Goal: Task Accomplishment & Management: Use online tool/utility

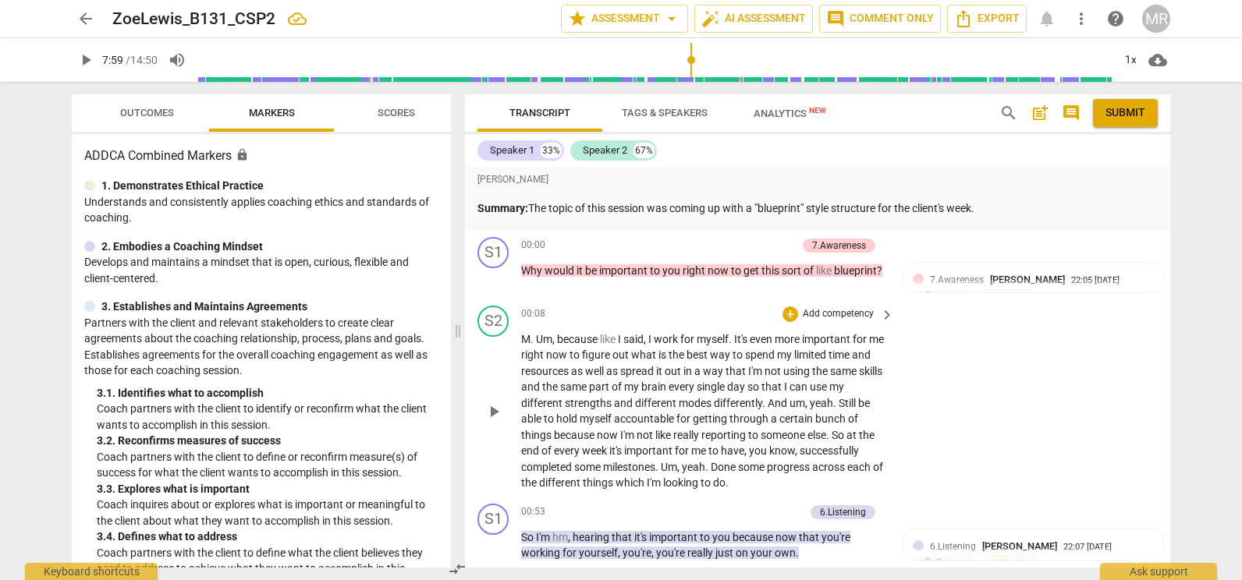
drag, startPoint x: 536, startPoint y: 211, endPoint x: 609, endPoint y: 373, distance: 177.3
click at [632, 459] on div "[PERSON_NAME] Summary: The topic of this session was coming up with a "blueprin…" at bounding box center [817, 367] width 705 height 401
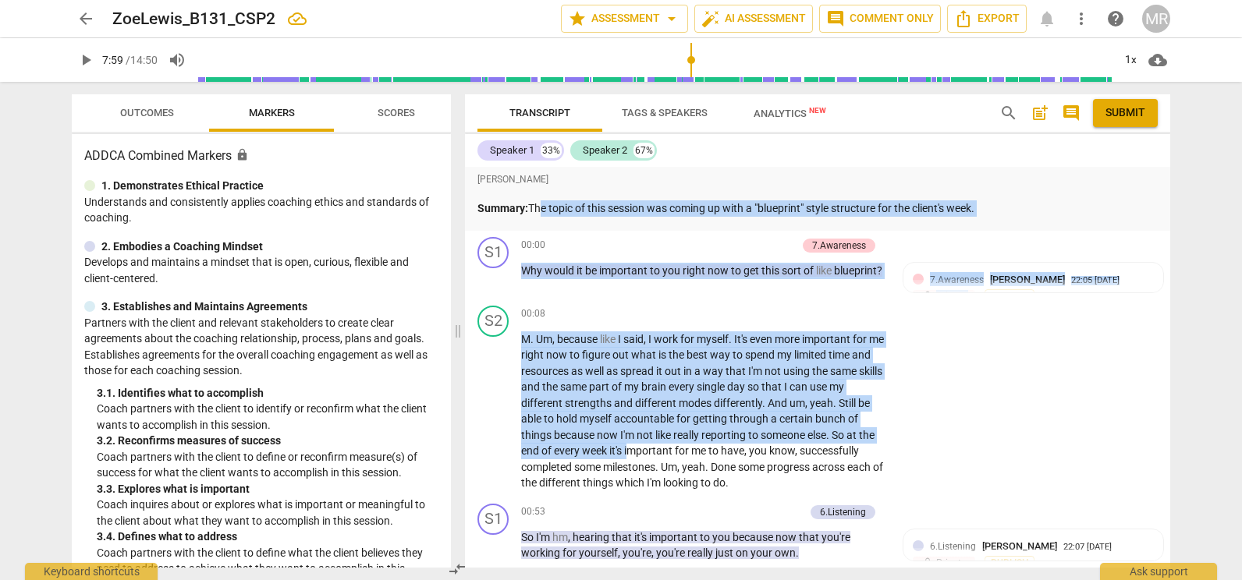
click at [535, 224] on div "[PERSON_NAME] Summary: The topic of this session was coming up with a "blueprin…" at bounding box center [817, 199] width 705 height 64
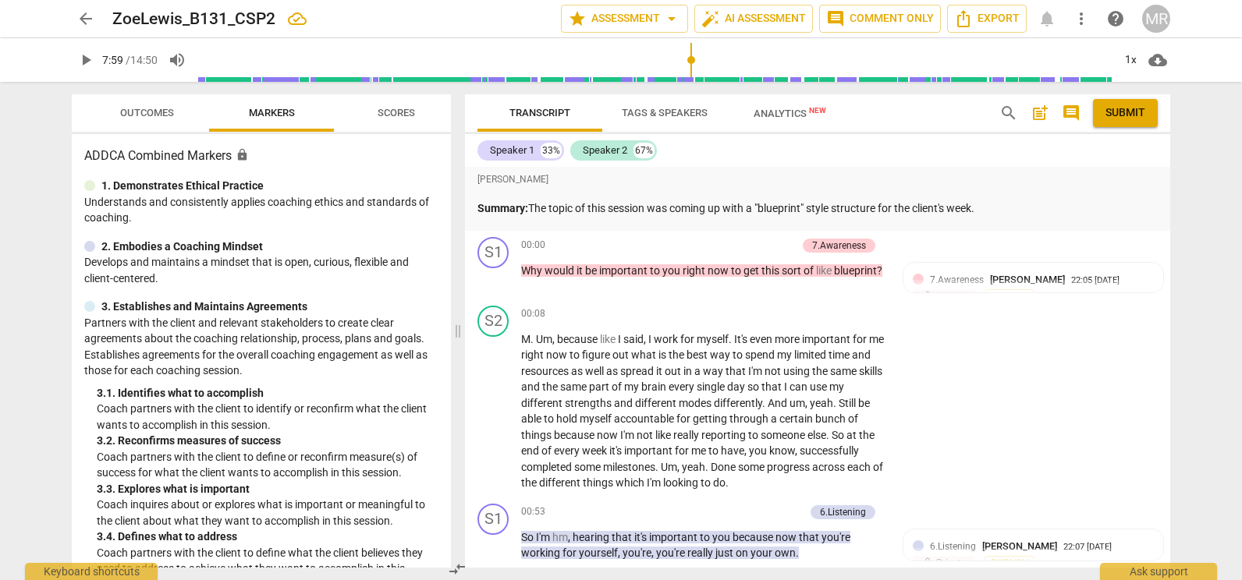
click at [521, 210] on strong "Summary:" at bounding box center [502, 208] width 51 height 12
click at [535, 207] on p "Summary: The topic of this session was coming up with a "blueprint" style struc…" at bounding box center [817, 208] width 680 height 16
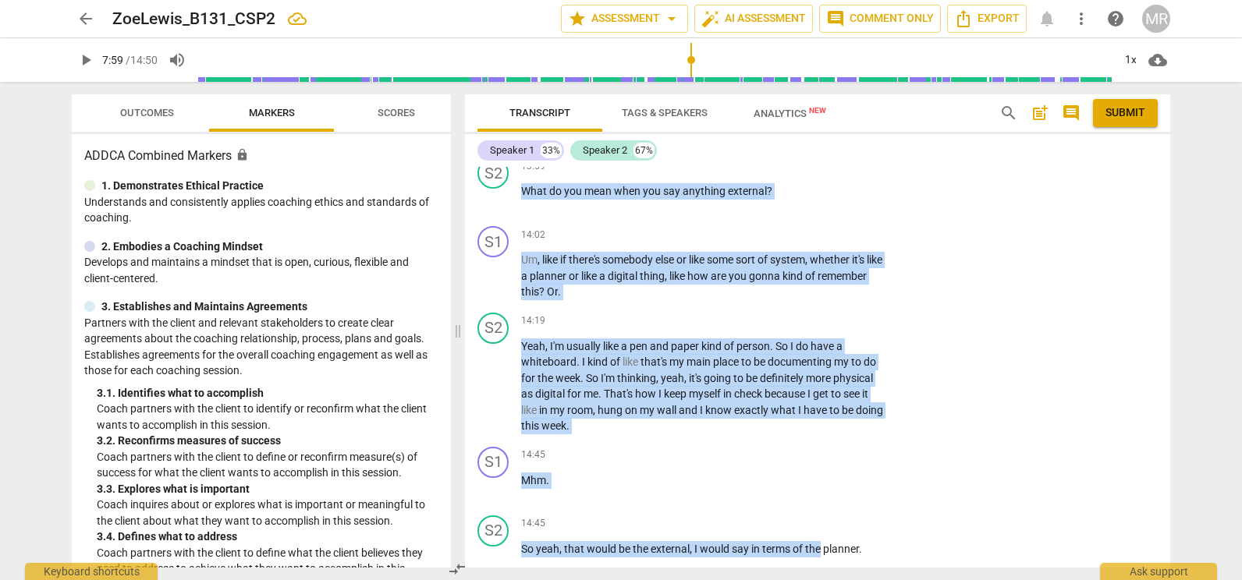
scroll to position [5921, 0]
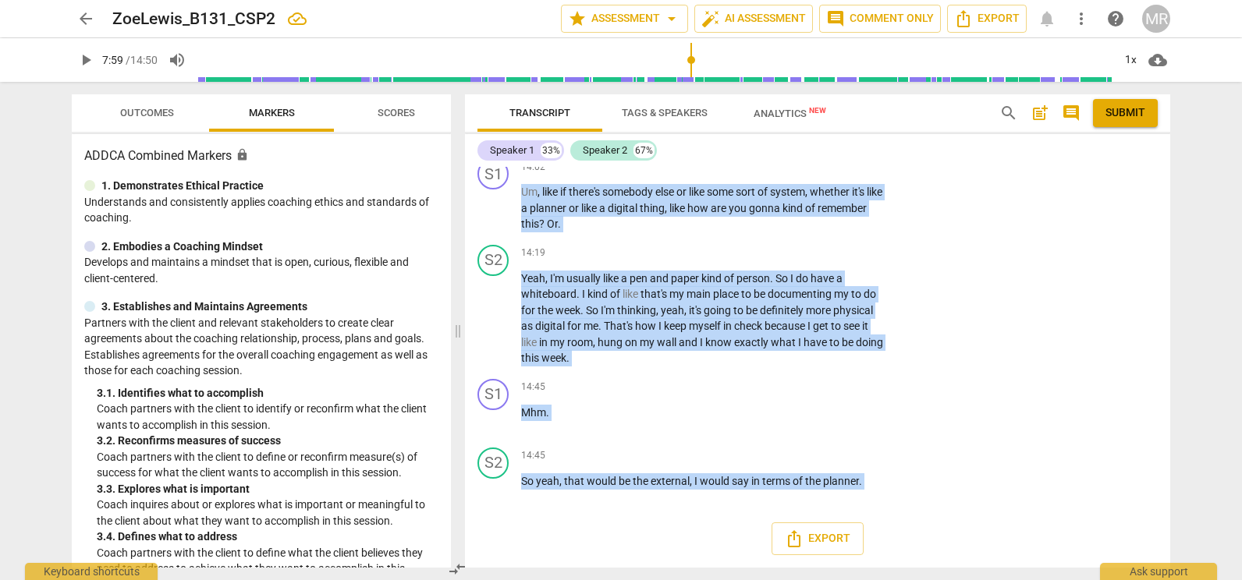
drag, startPoint x: 532, startPoint y: 204, endPoint x: 821, endPoint y: 558, distance: 456.9
click at [821, 558] on div "[PERSON_NAME] Summary: The topic of this session was coming up with a "blueprin…" at bounding box center [817, 367] width 705 height 401
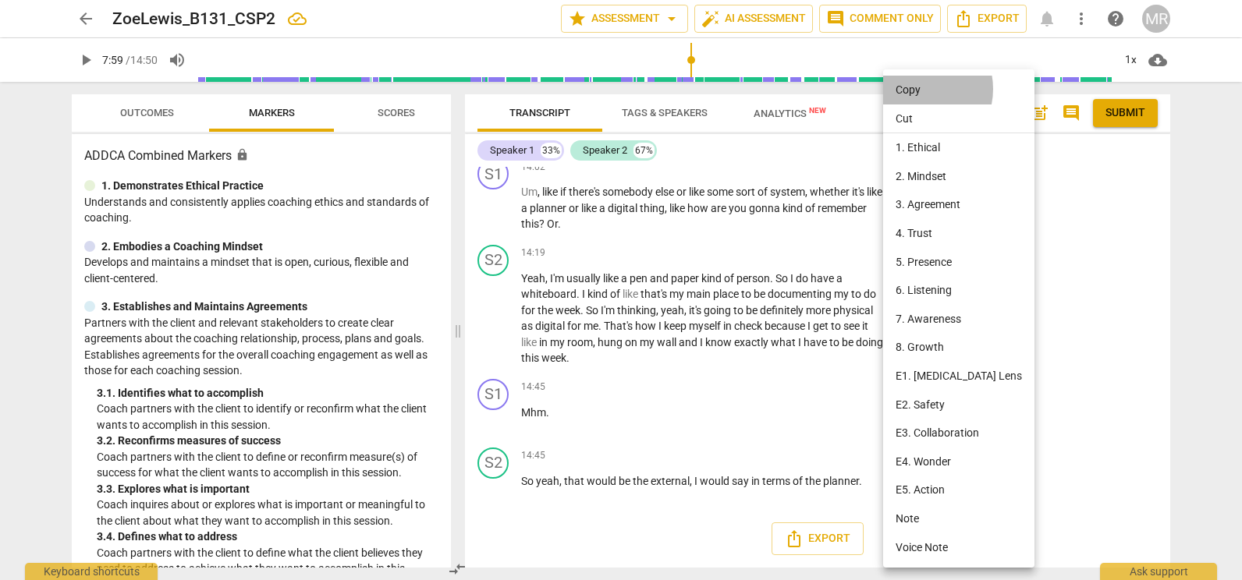
drag, startPoint x: 747, startPoint y: 300, endPoint x: 917, endPoint y: 89, distance: 271.3
click at [917, 89] on li "Copy" at bounding box center [958, 90] width 151 height 29
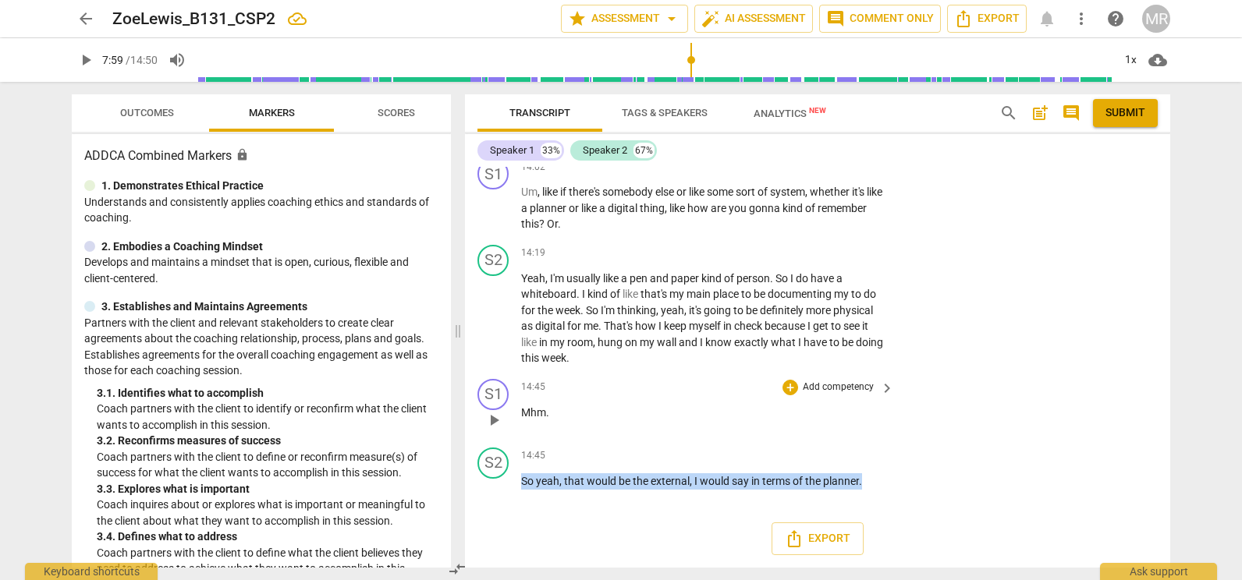
drag, startPoint x: 626, startPoint y: 76, endPoint x: 903, endPoint y: 419, distance: 439.9
click at [903, 419] on div "[PERSON_NAME] Summary: The topic of this session was coming up with a "blueprin…" at bounding box center [817, 367] width 705 height 401
click at [969, 555] on div "Export" at bounding box center [817, 539] width 705 height 58
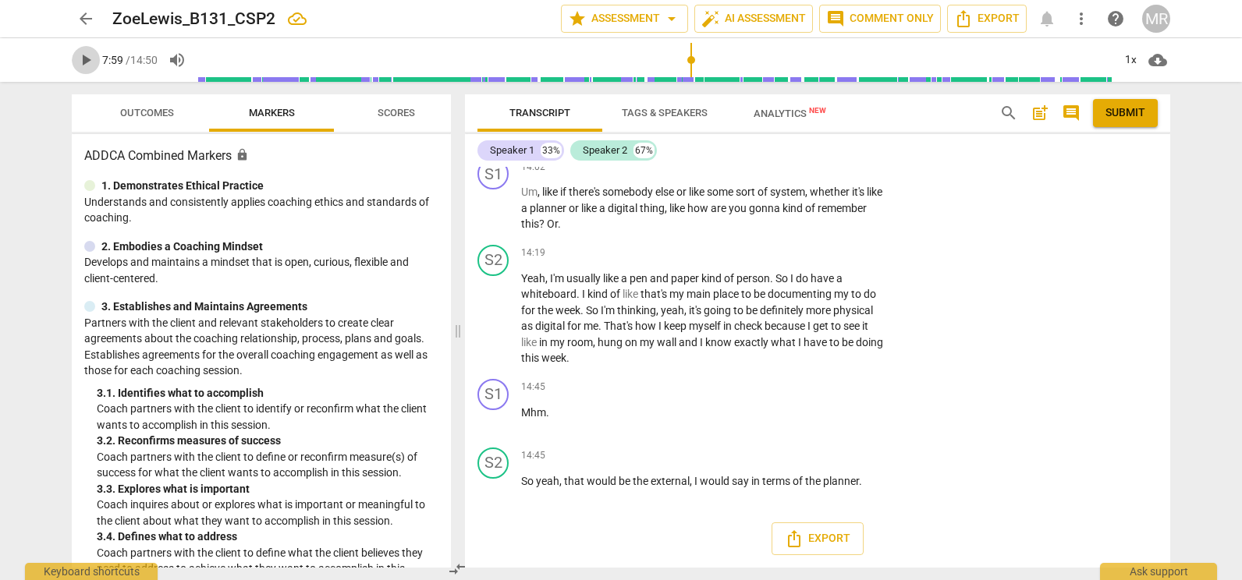
click at [87, 69] on span "play_arrow" at bounding box center [85, 60] width 19 height 19
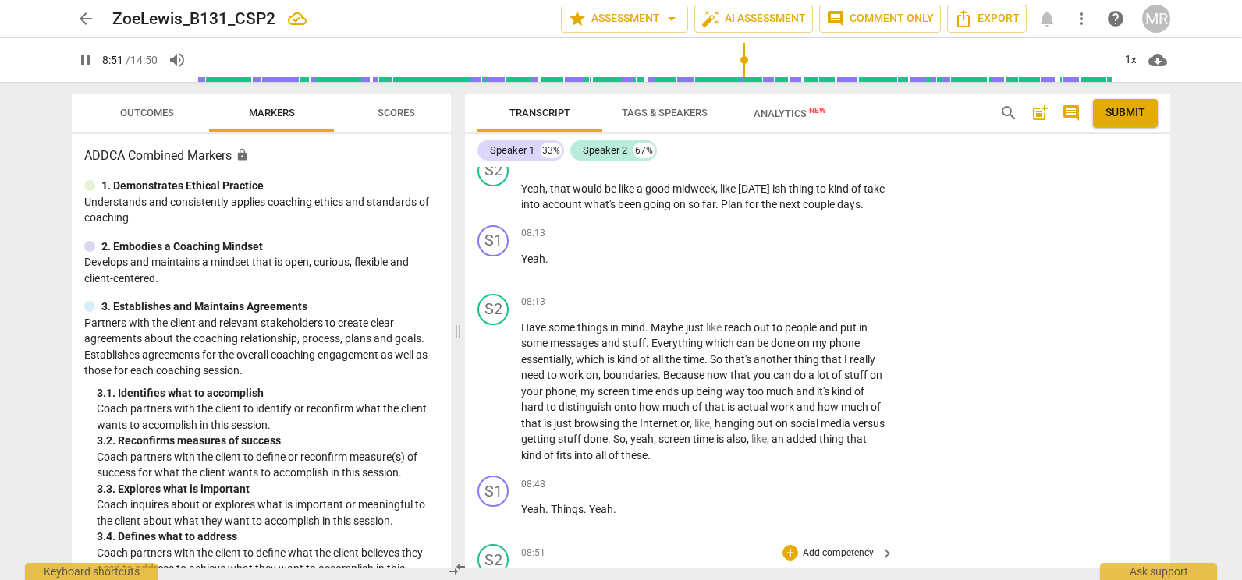
scroll to position [3716, 0]
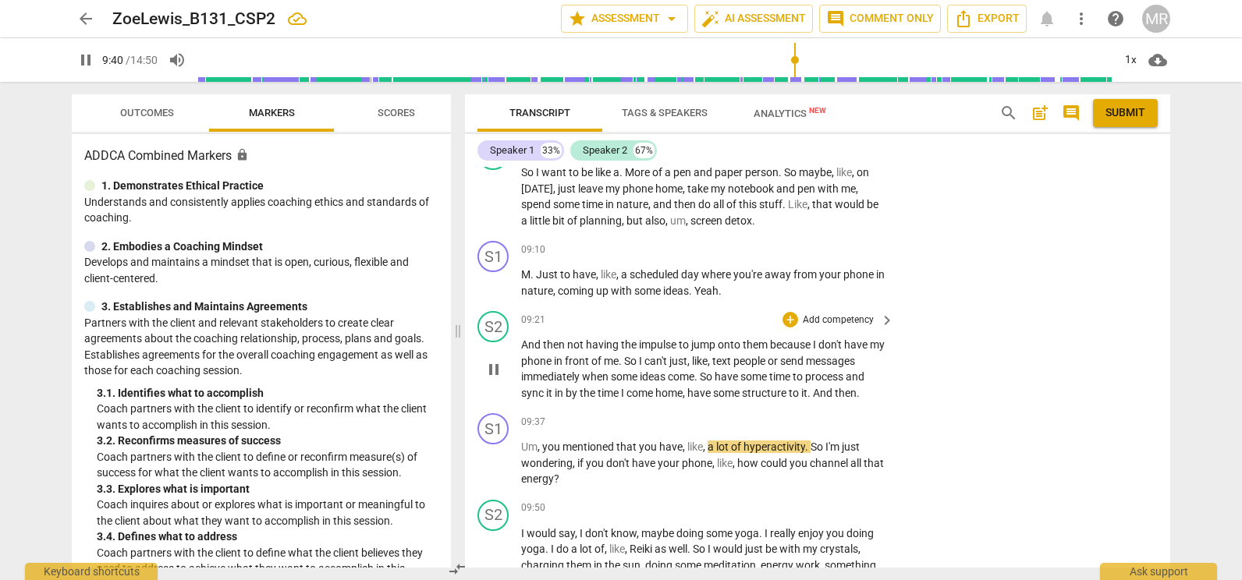
click at [852, 314] on div "+ Add competency" at bounding box center [828, 320] width 93 height 16
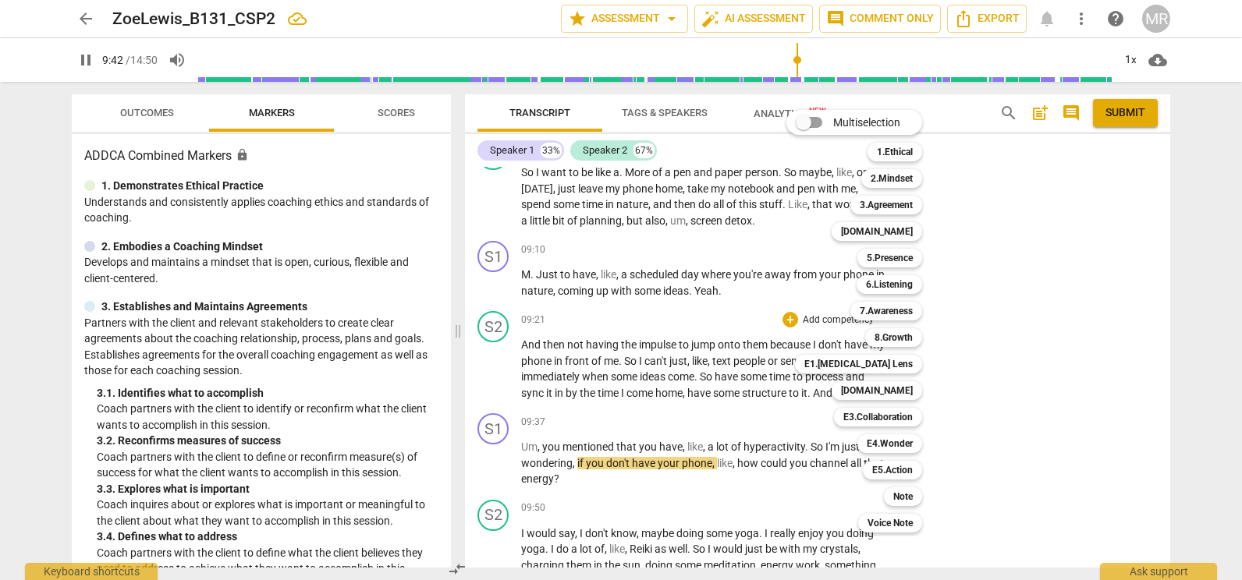
click at [787, 440] on div "Multiselection m 1.Ethical 1 2.Mindset 2 3.Agreement 3 [DOMAIN_NAME] 4 5.Presen…" at bounding box center [866, 321] width 172 height 431
click at [738, 421] on div at bounding box center [621, 290] width 1242 height 580
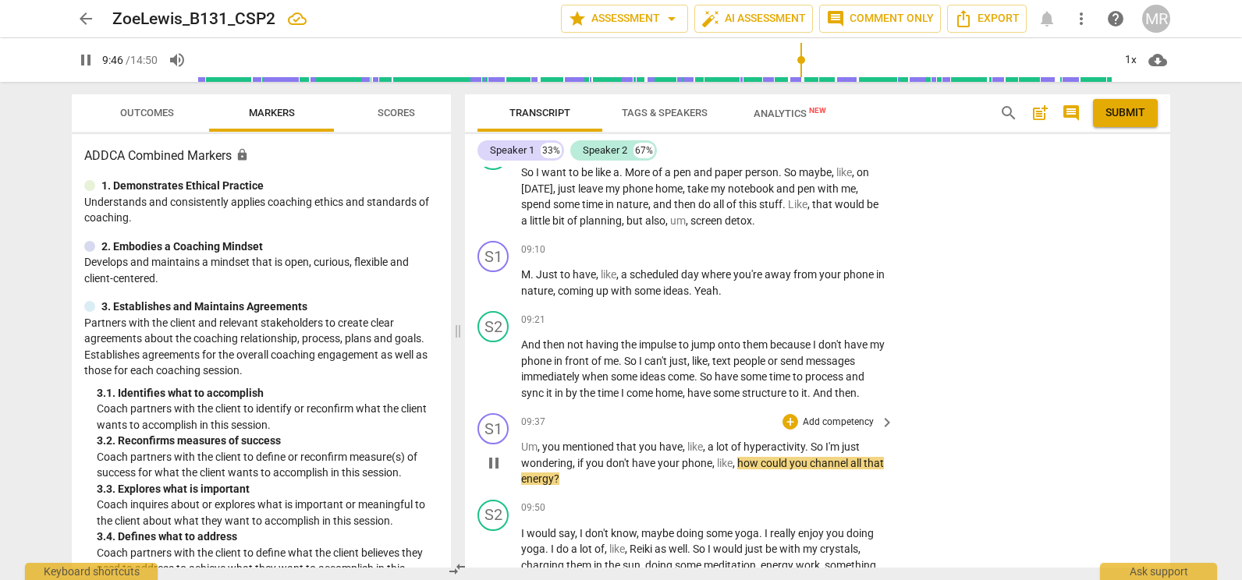
click at [835, 425] on p "Add competency" at bounding box center [838, 423] width 74 height 14
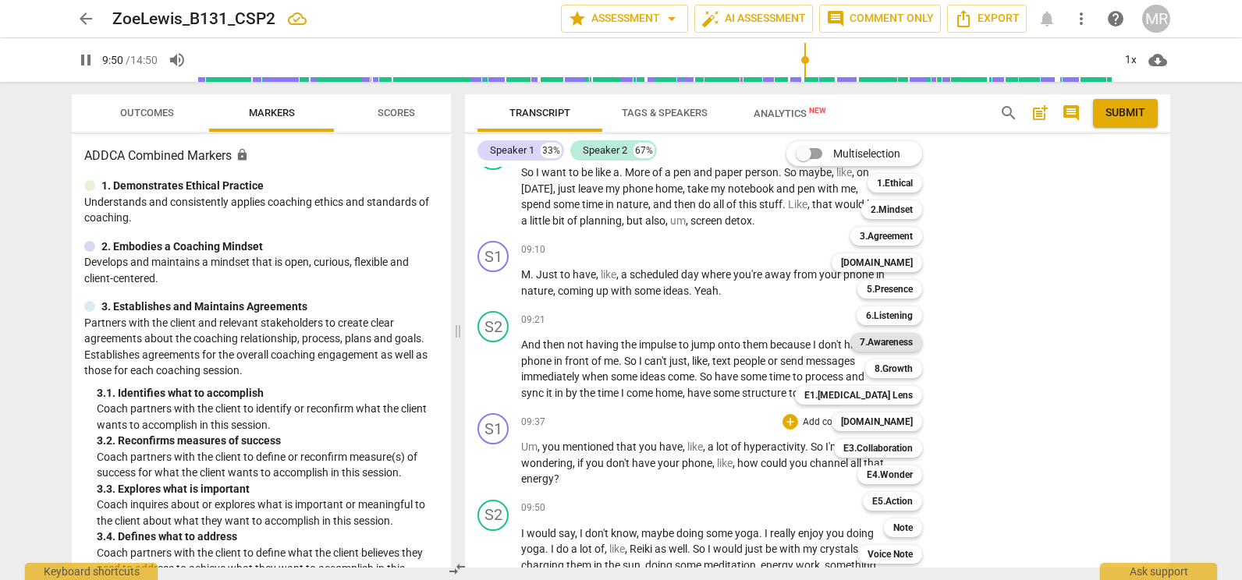
click at [895, 343] on b "7.Awareness" at bounding box center [886, 342] width 53 height 19
type input "591"
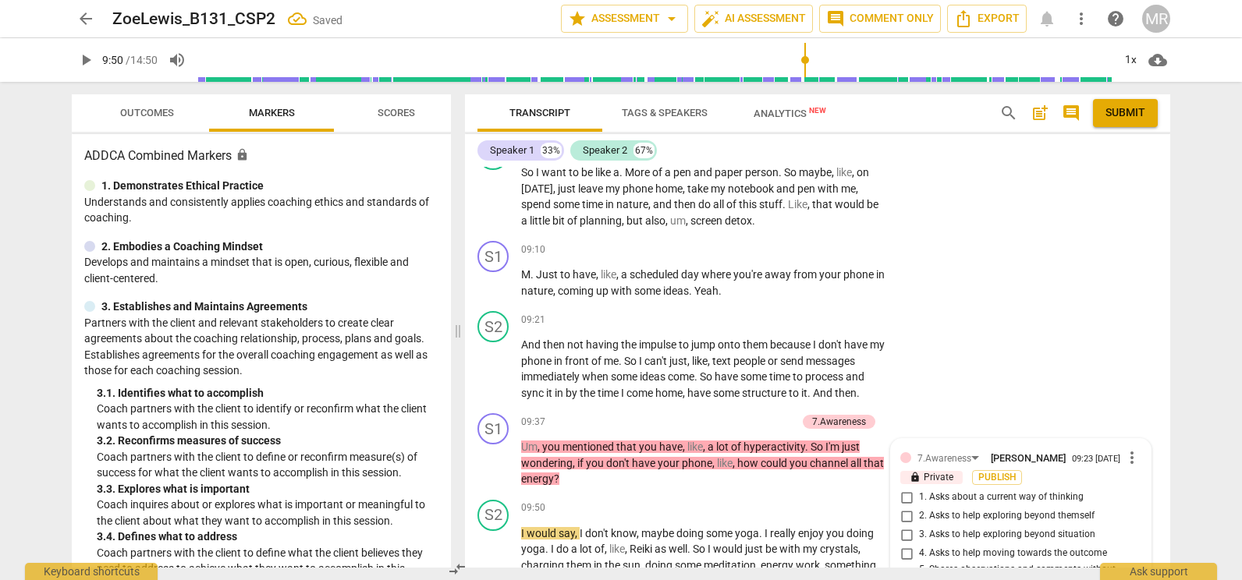
scroll to position [4024, 0]
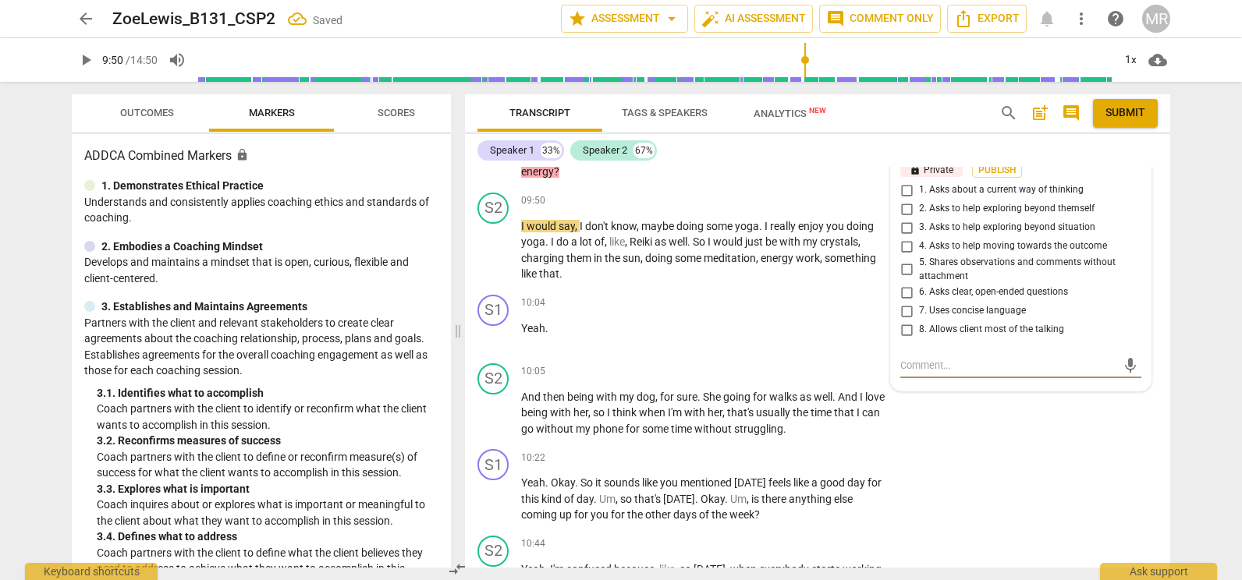
click at [903, 190] on input "1. Asks about a current way of thinking" at bounding box center [906, 190] width 25 height 19
checkbox input "true"
click at [902, 206] on input "2. Asks to help exploring beyond themself" at bounding box center [906, 209] width 25 height 19
checkbox input "true"
click at [491, 247] on span "play_arrow" at bounding box center [493, 250] width 19 height 19
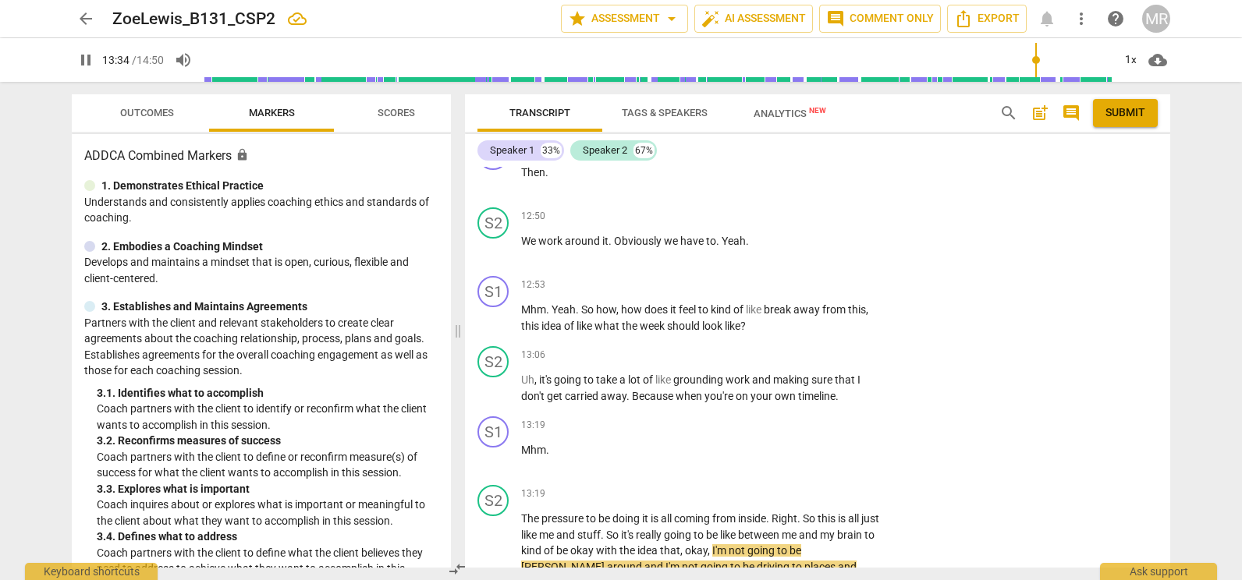
scroll to position [5729, 0]
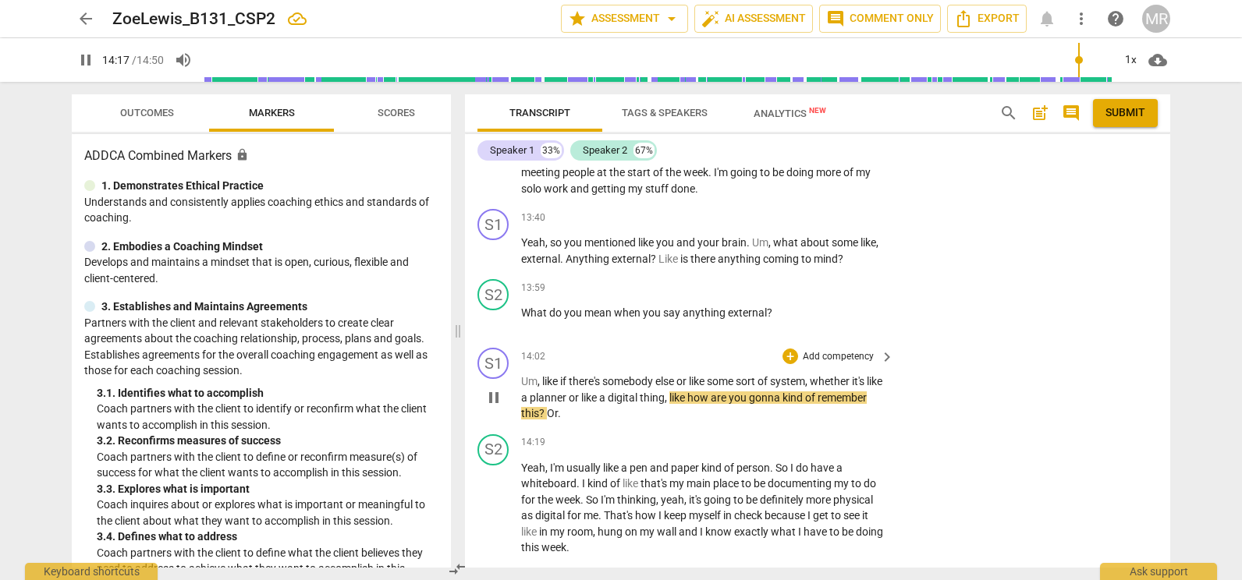
click at [852, 360] on p "Add competency" at bounding box center [838, 357] width 74 height 14
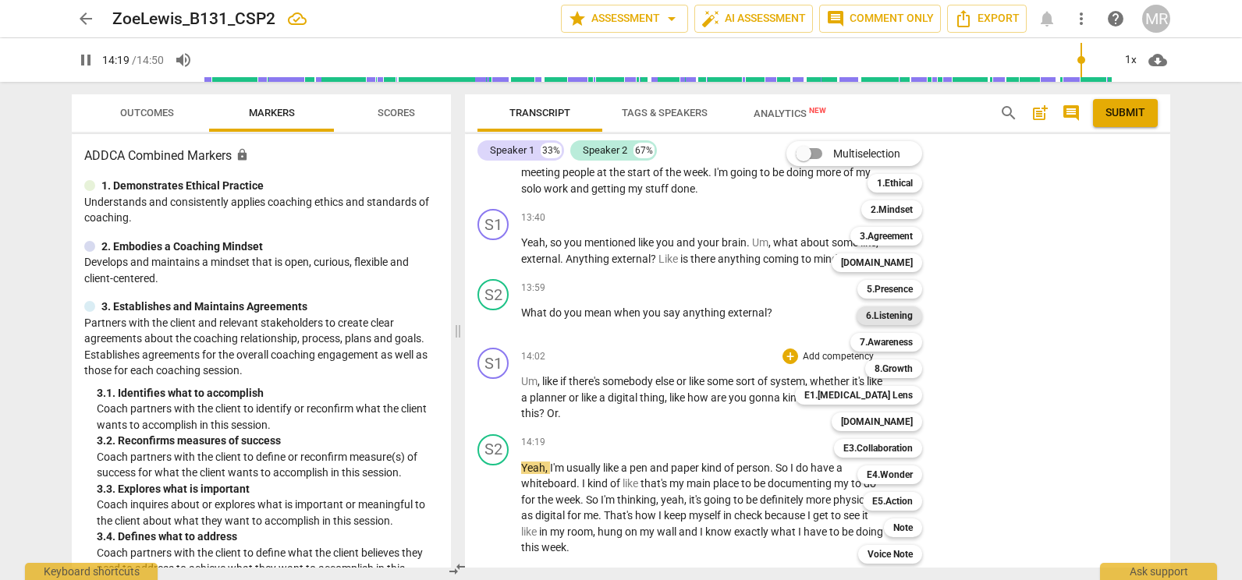
click at [875, 317] on b "6.Listening" at bounding box center [889, 316] width 47 height 19
type input "860"
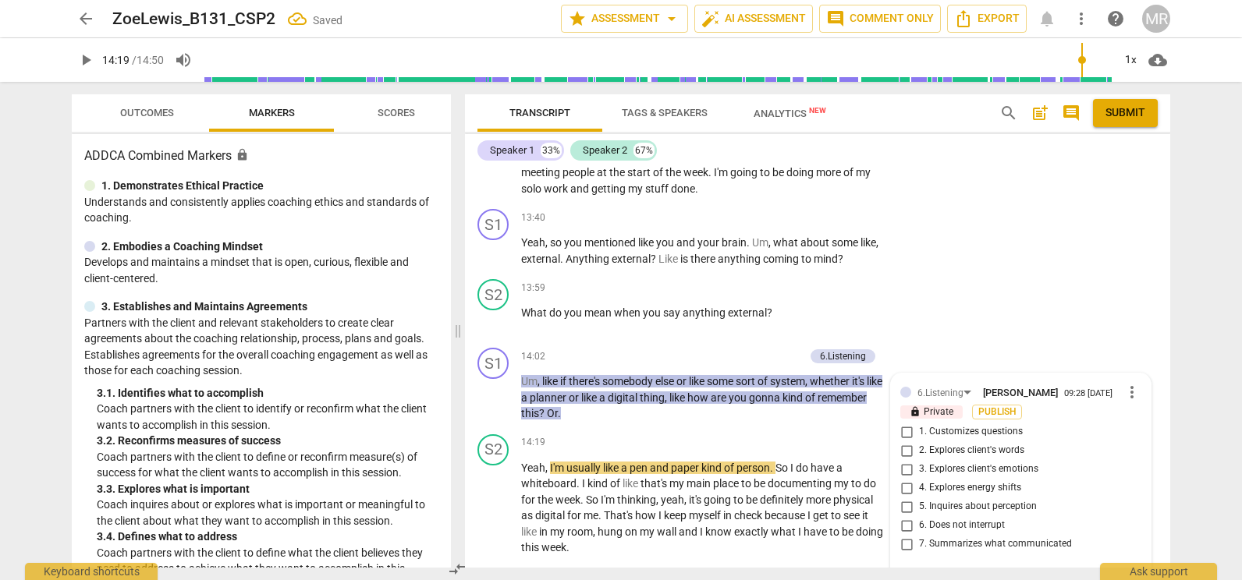
scroll to position [5921, 0]
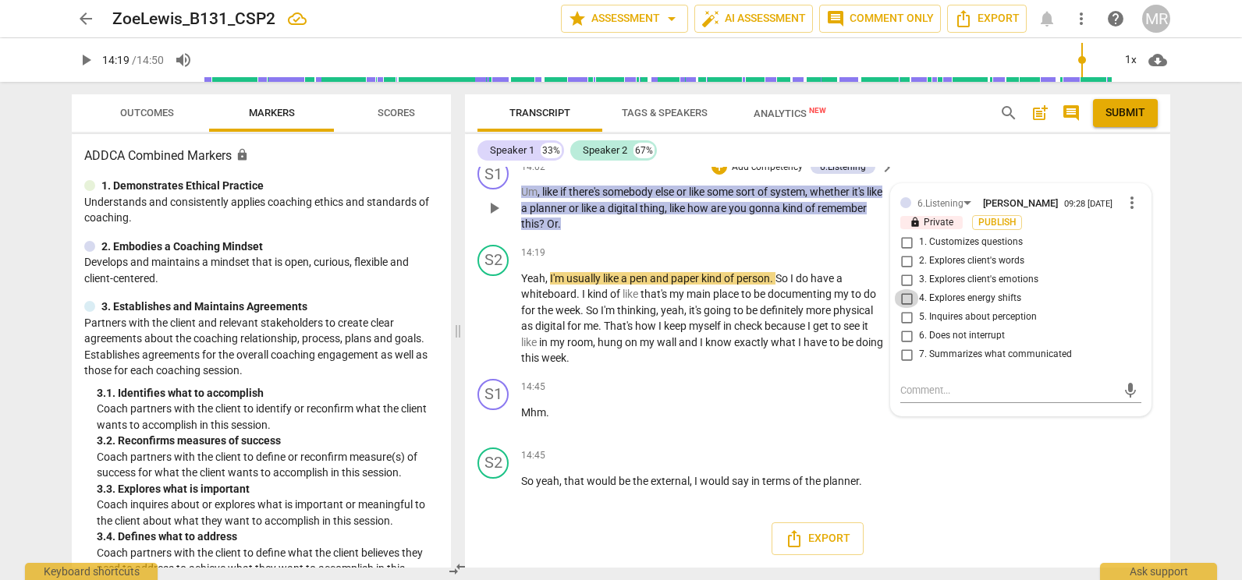
click at [903, 296] on input "4. Explores energy shifts" at bounding box center [906, 298] width 25 height 19
checkbox input "true"
click at [906, 244] on input "1. Customizes questions" at bounding box center [906, 242] width 25 height 19
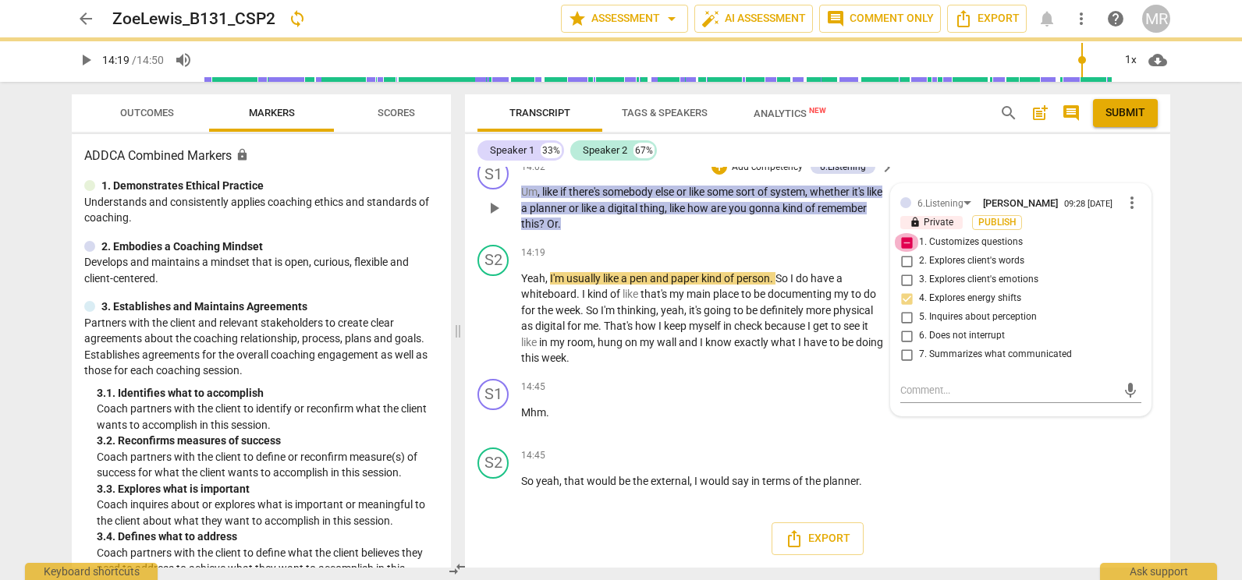
click at [906, 244] on input "1. Customizes questions" at bounding box center [906, 242] width 25 height 19
checkbox input "false"
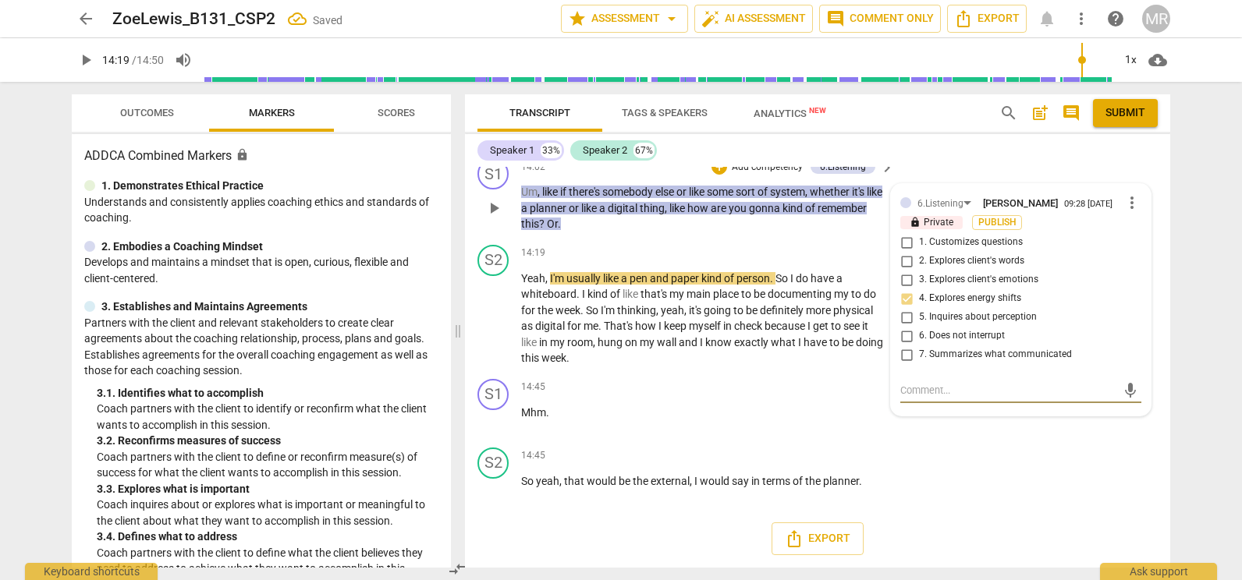
click at [907, 391] on textarea at bounding box center [1008, 390] width 216 height 15
type textarea "Y"
type textarea "Yo"
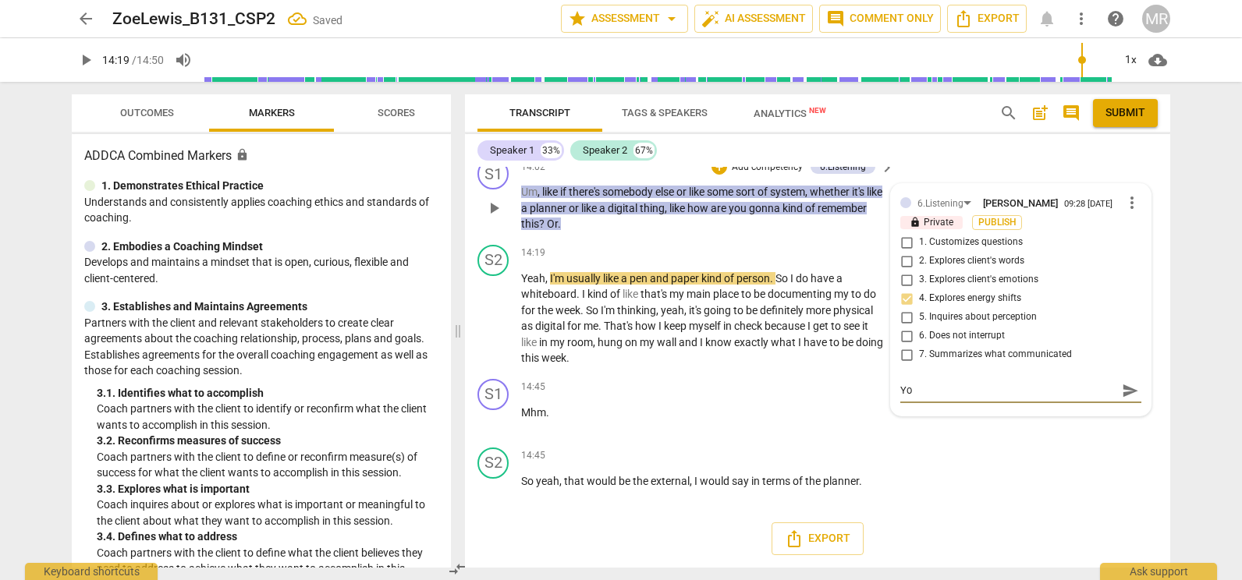
type textarea "You"
type textarea "You a"
type textarea "You ar"
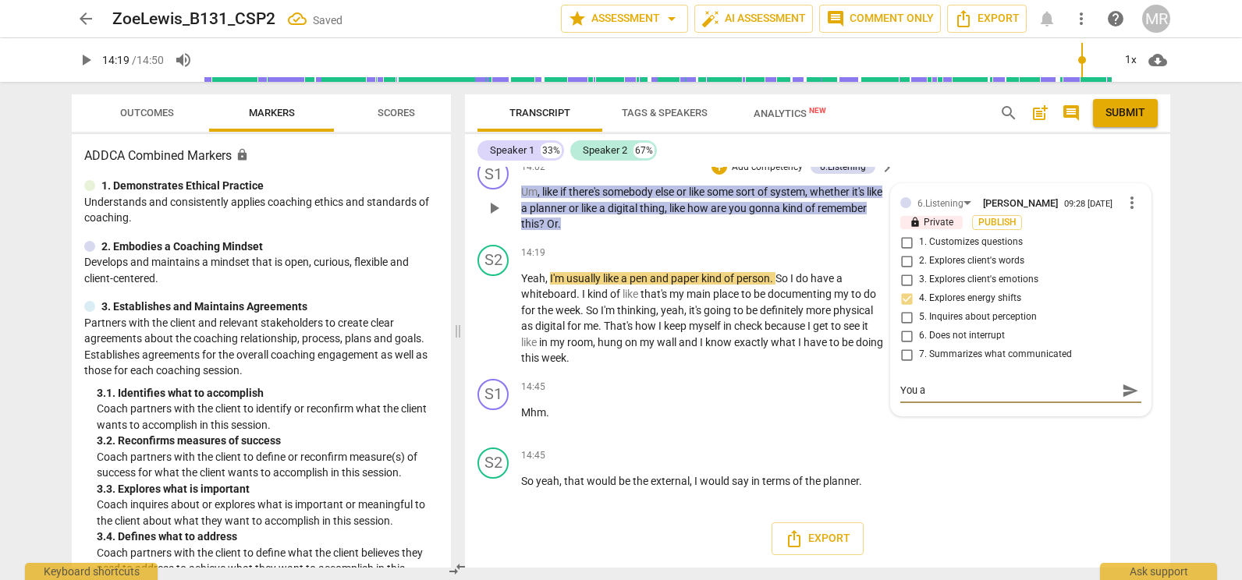
type textarea "You ar"
type textarea "You are"
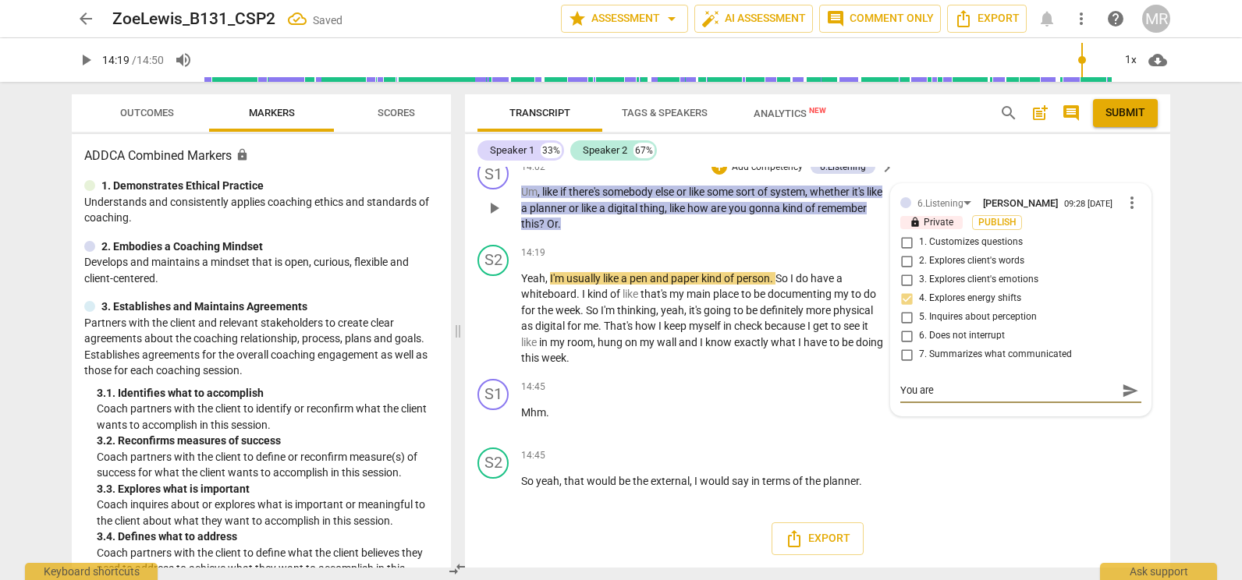
type textarea "You are s"
type textarea "You are su"
type textarea "You are s"
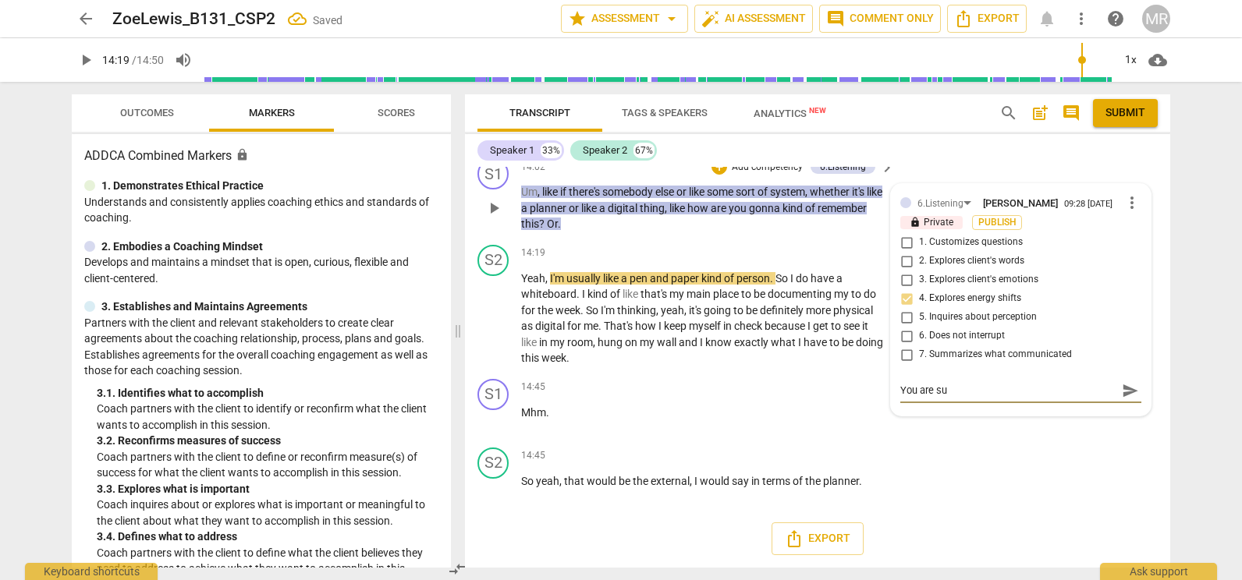
type textarea "You are s"
type textarea "You are se"
type textarea "You are sea"
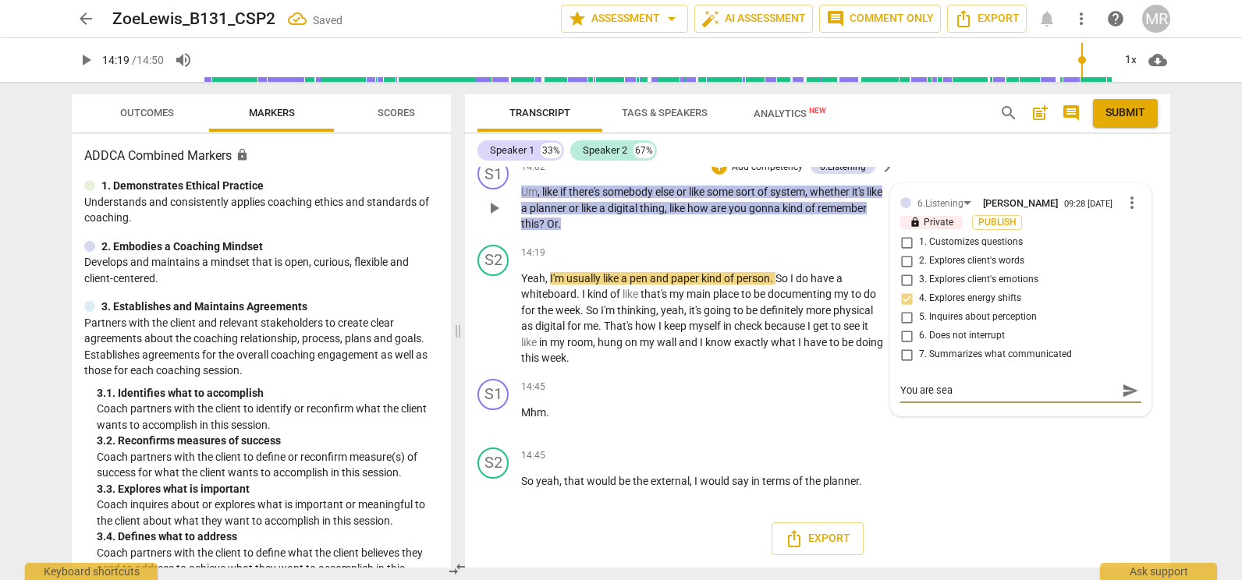
type textarea "You are sear"
type textarea "You are searc"
type textarea "You are search"
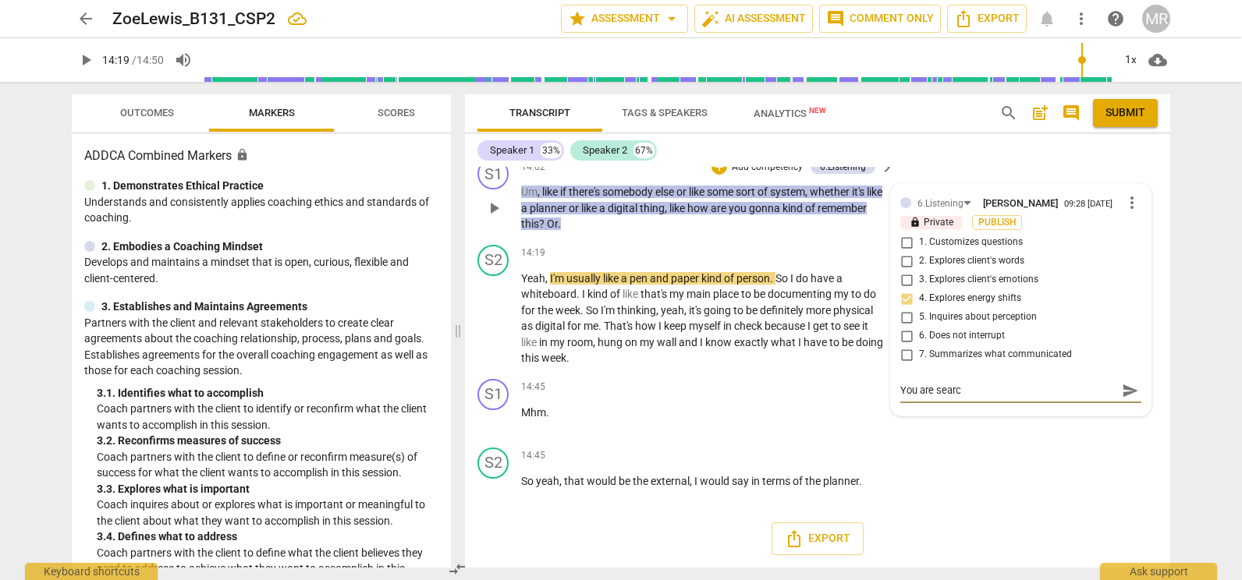
type textarea "You are search"
type textarea "You are searchi"
type textarea "You are searchin"
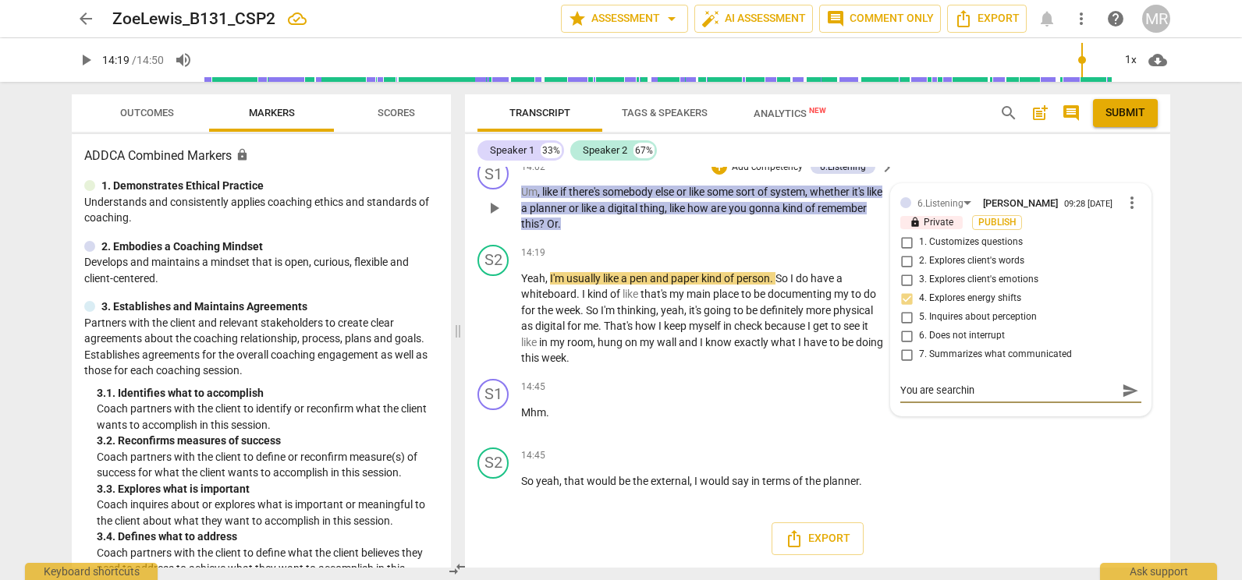
type textarea "You are searching"
type textarea "You are searching f"
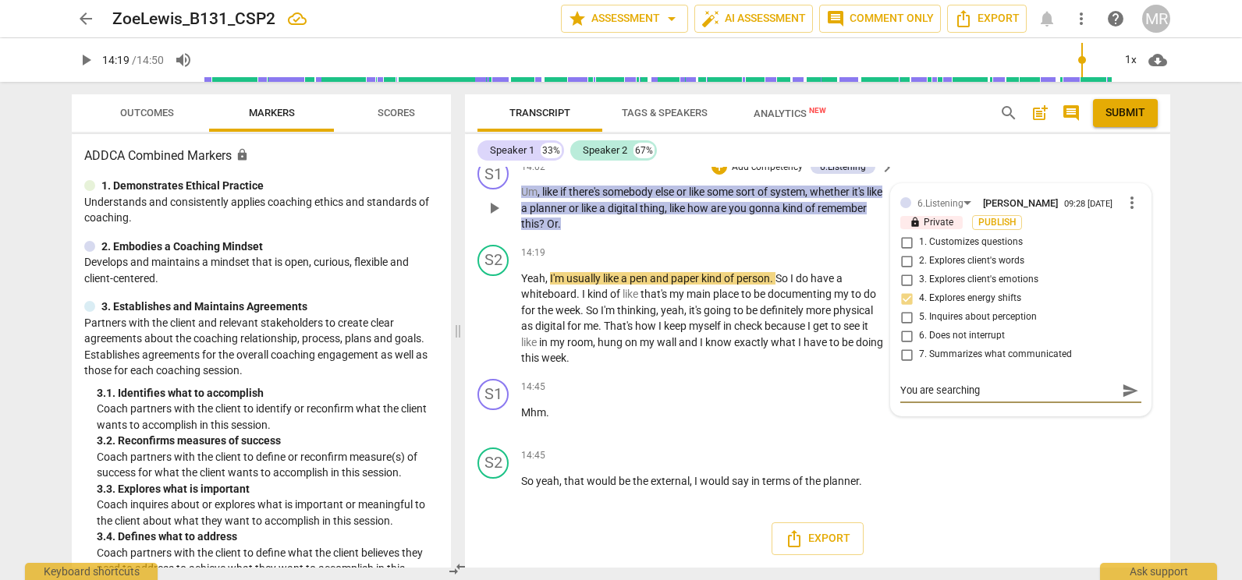
type textarea "You are searching f"
type textarea "You are searching fo"
type textarea "You are searching for"
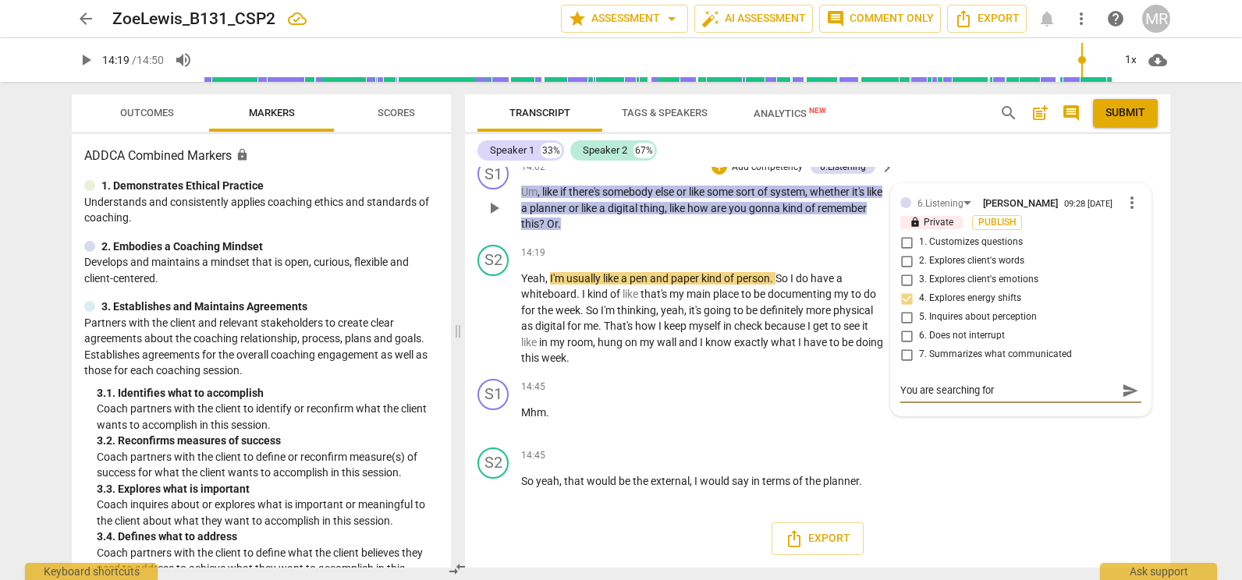
type textarea "You are searching for"
type textarea "You are searching for y"
type textarea "You are searching for yo"
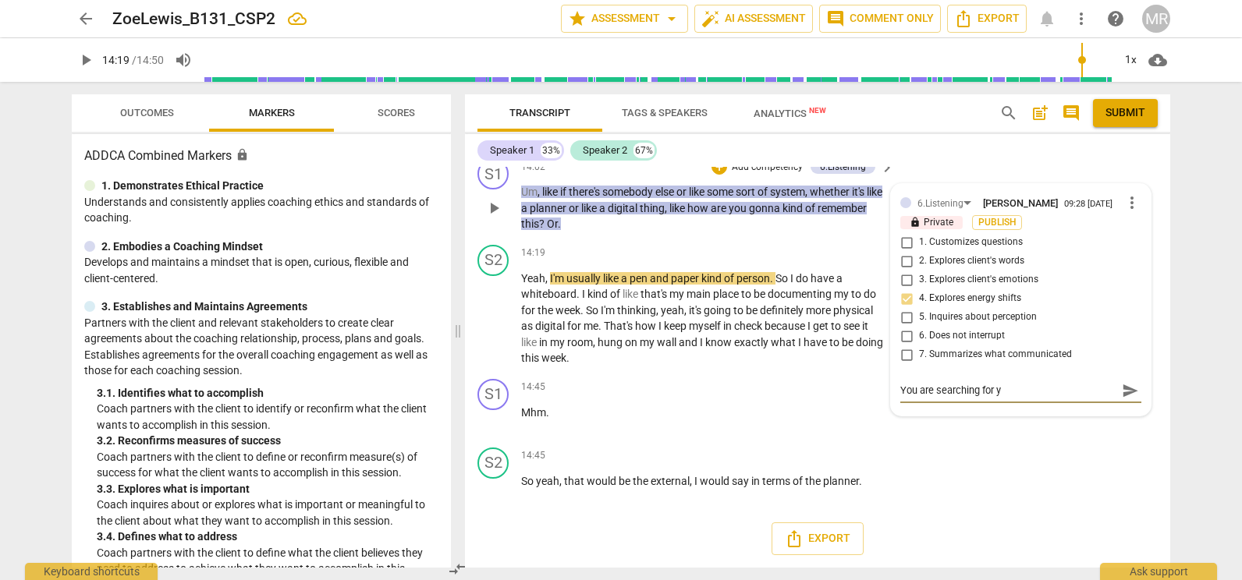
type textarea "You are searching for yo"
type textarea "You are searching for you"
type textarea "You are searching for your"
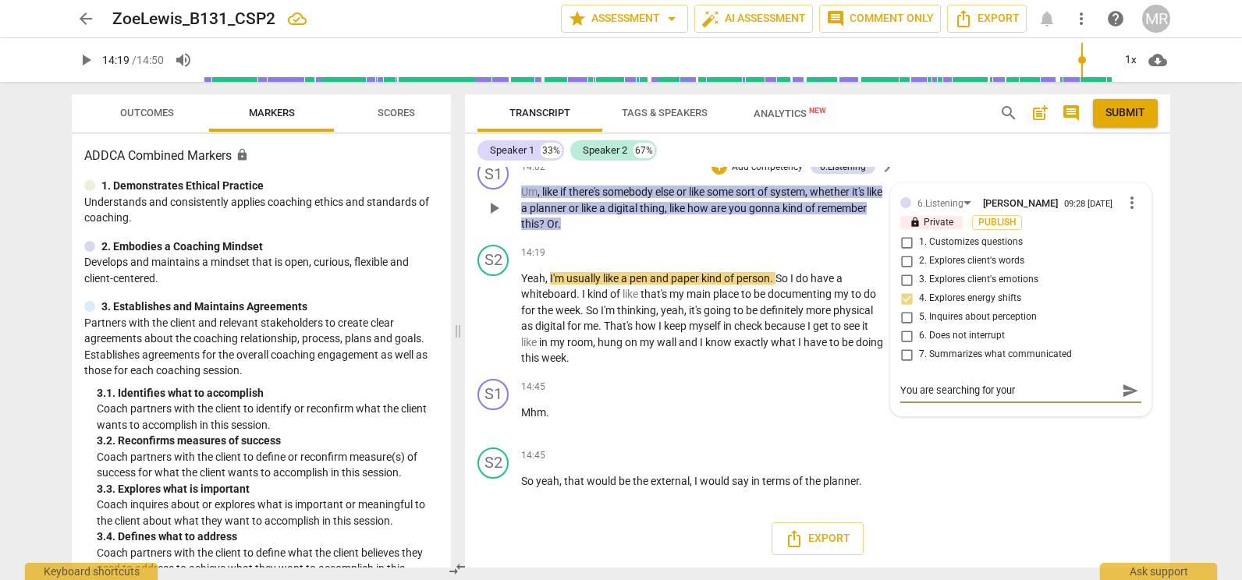
type textarea "You are searching for your"
type textarea "You are searching for your c"
type textarea "You are searching for your cl"
type textarea "You are searching for your cli"
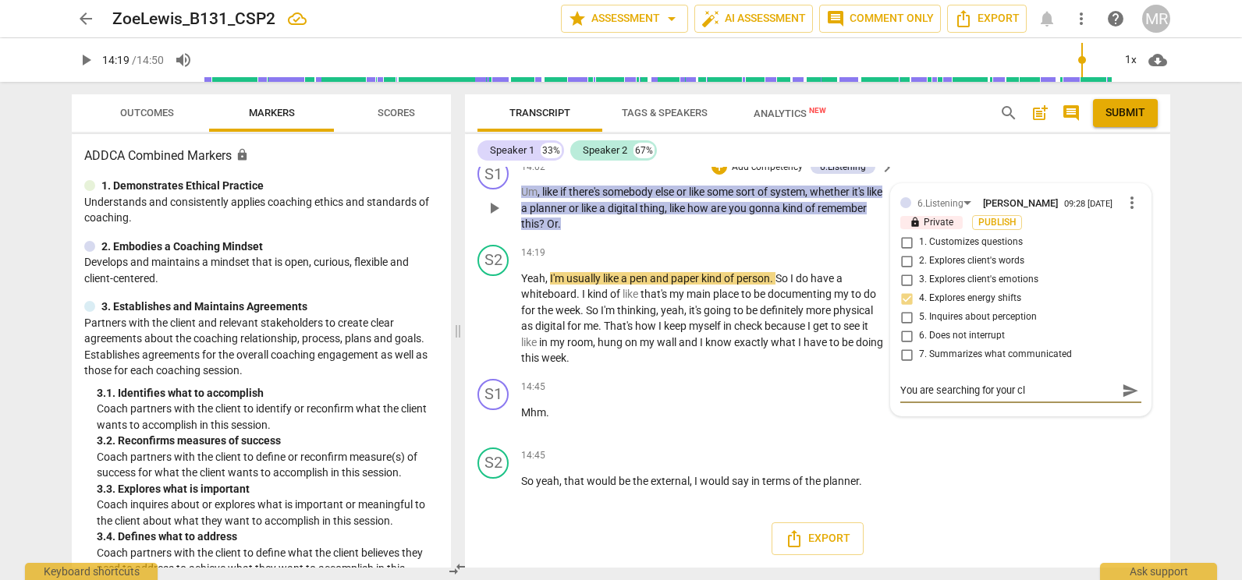
type textarea "You are searching for your cli"
type textarea "You are searching for your clie"
type textarea "You are searching for your clien"
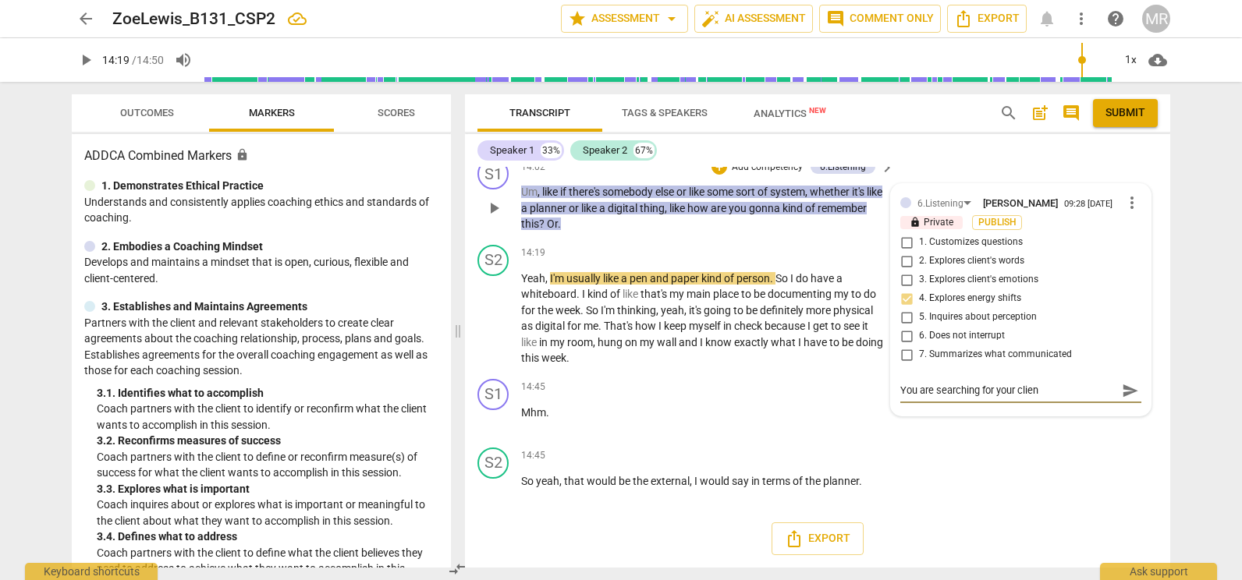
type textarea "You are searching for your client"
type textarea "You are searching for your client t"
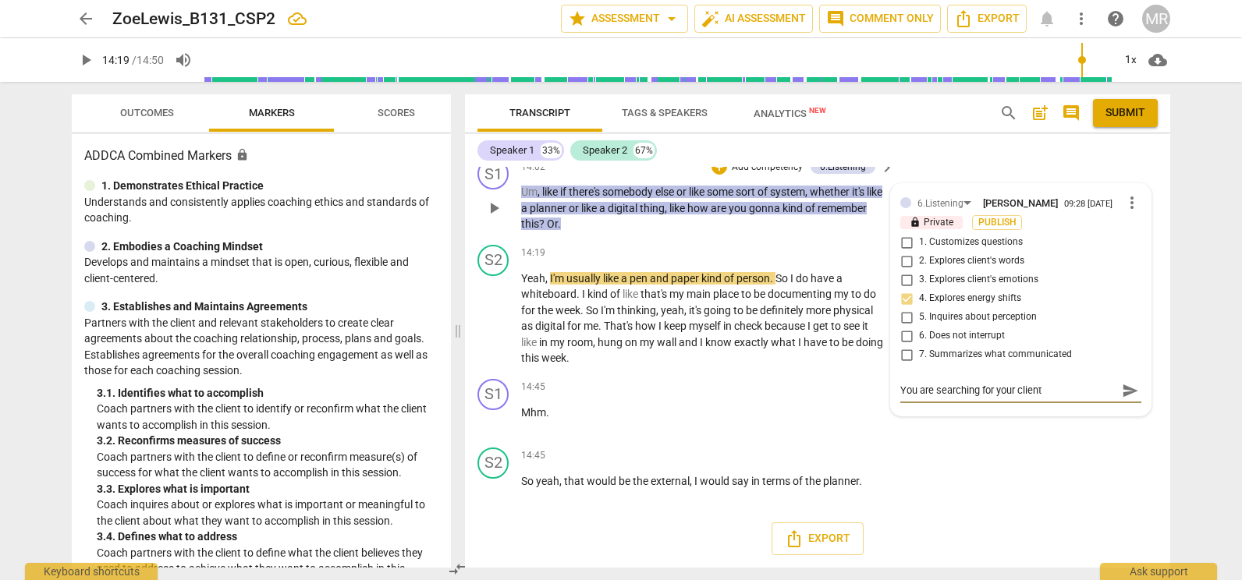
type textarea "You are searching for your client t"
type textarea "You are searching for your client to"
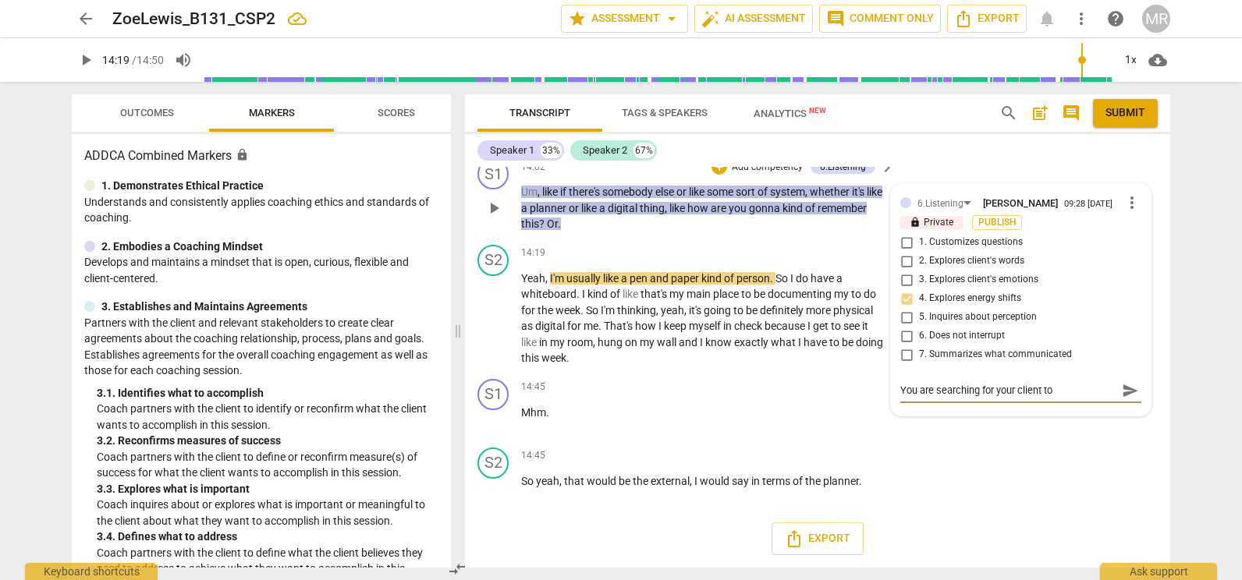
type textarea "You are searching for your client to s"
type textarea "You are searching for your client to so"
type textarea "You are searching for your client to sol"
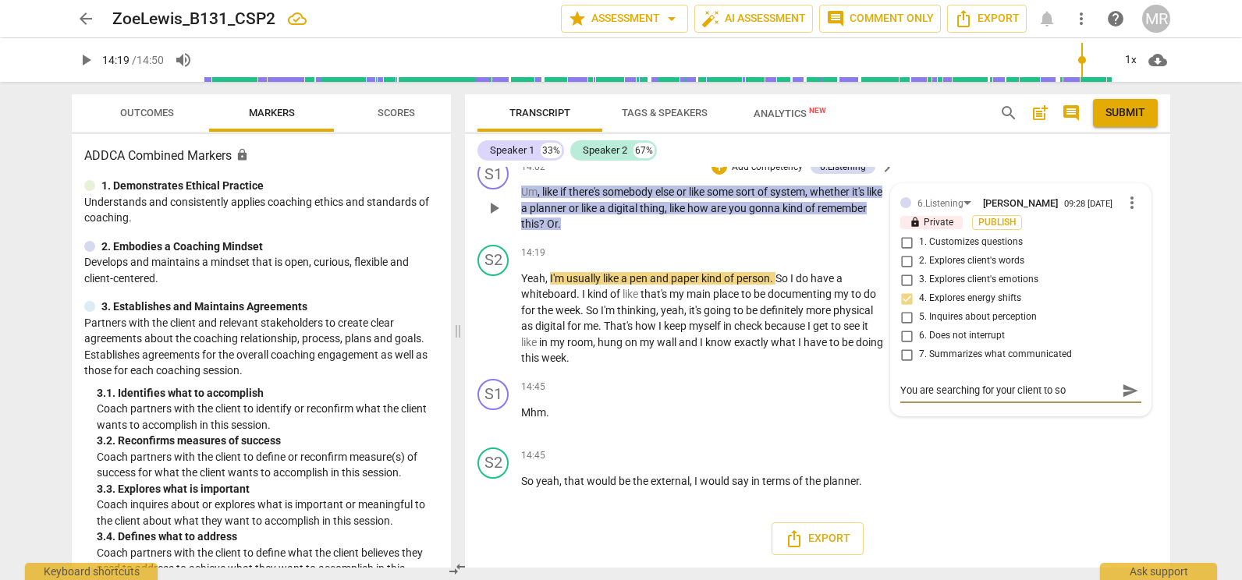
type textarea "You are searching for your client to sol"
type textarea "You are searching for your client to soli"
type textarea "You are searching for your client to solid"
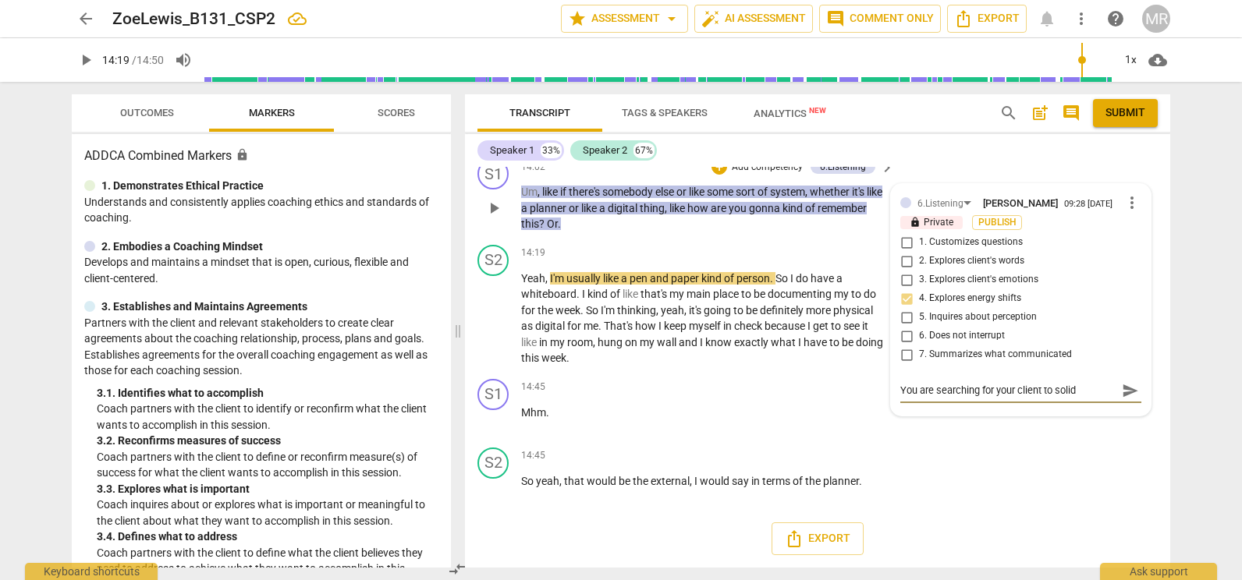
type textarea "You are searching for your client to solidi"
type textarea "You are searching for your client to solidif"
type textarea "You are searching for your client to solidify"
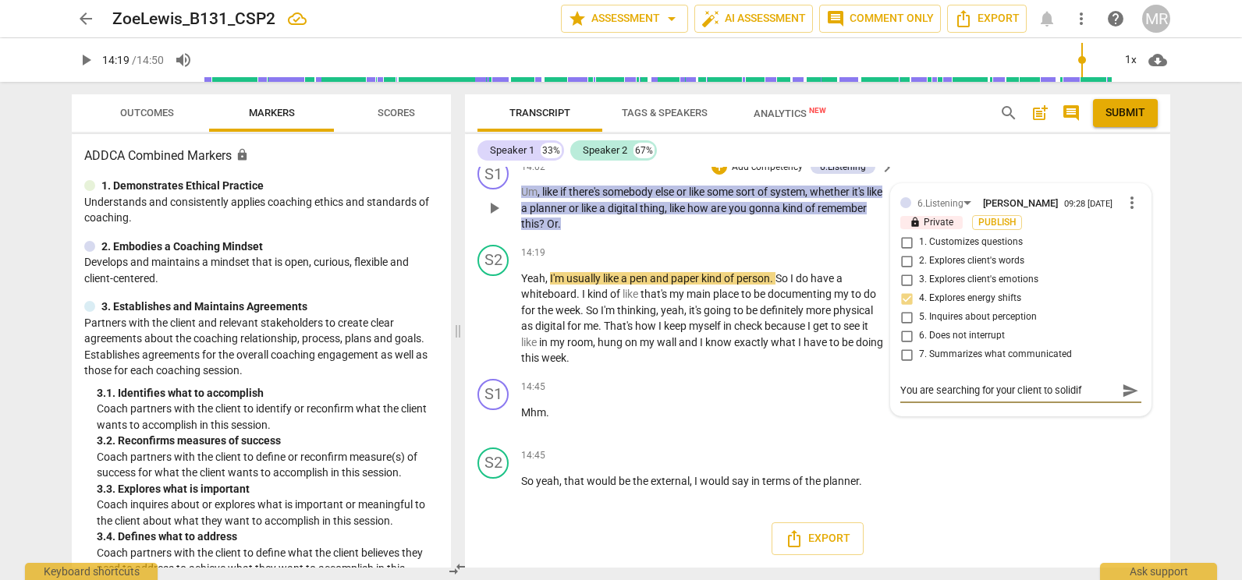
type textarea "You are searching for your client to solidify"
type textarea "You are searching for your client to solidify h"
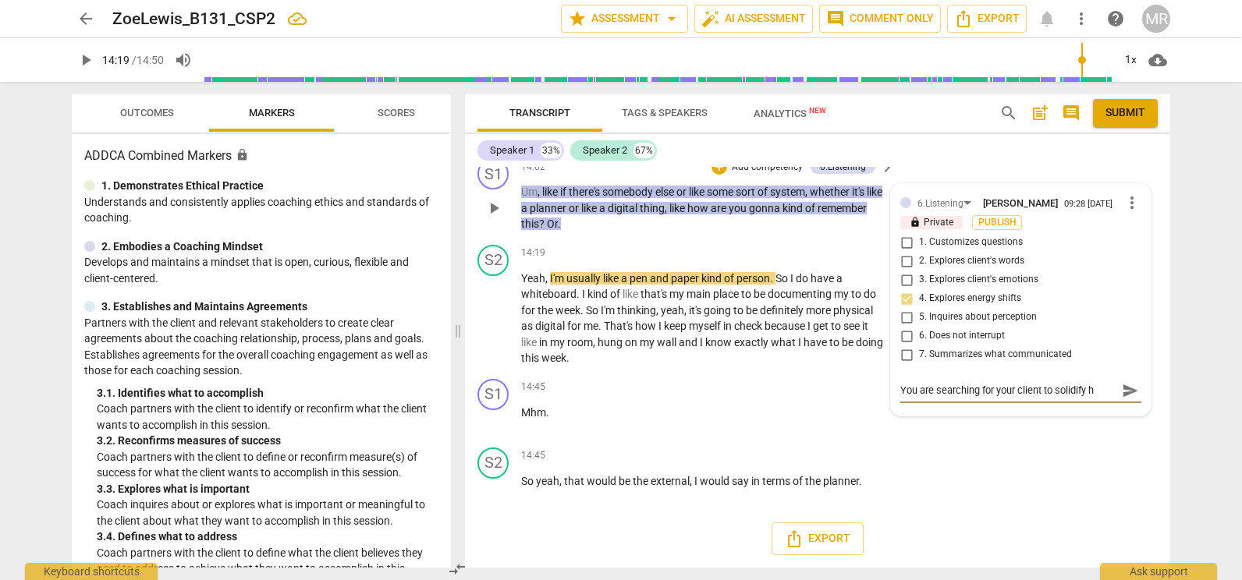
type textarea "You are searching for your client to solidify he"
type textarea "You are searching for your client to solidify her"
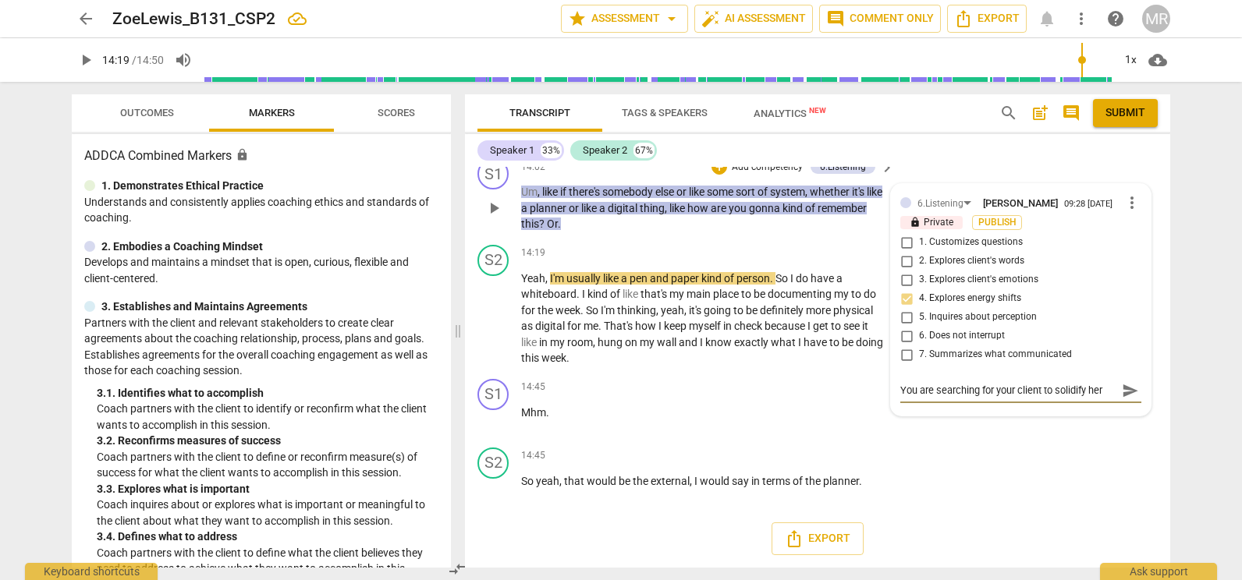
type textarea "You are searching for your client to solidify her"
type textarea "You are searching for your client to solidify her o"
type textarea "You are searching for your client to solidify her ow"
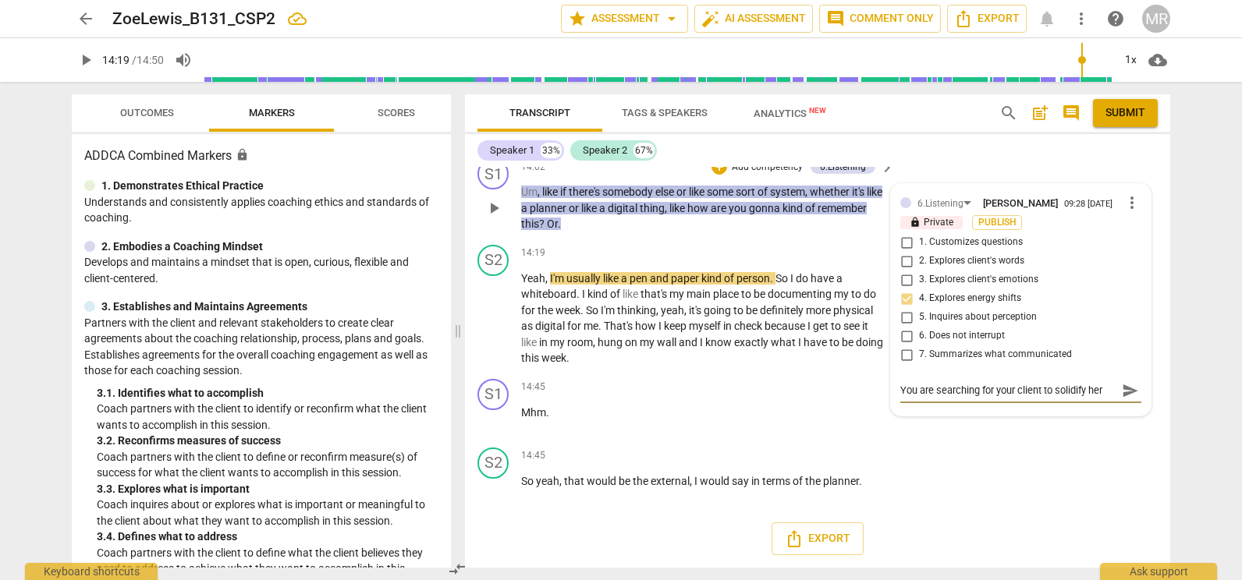
scroll to position [13, 0]
type textarea "You are searching for your client to solidify her own"
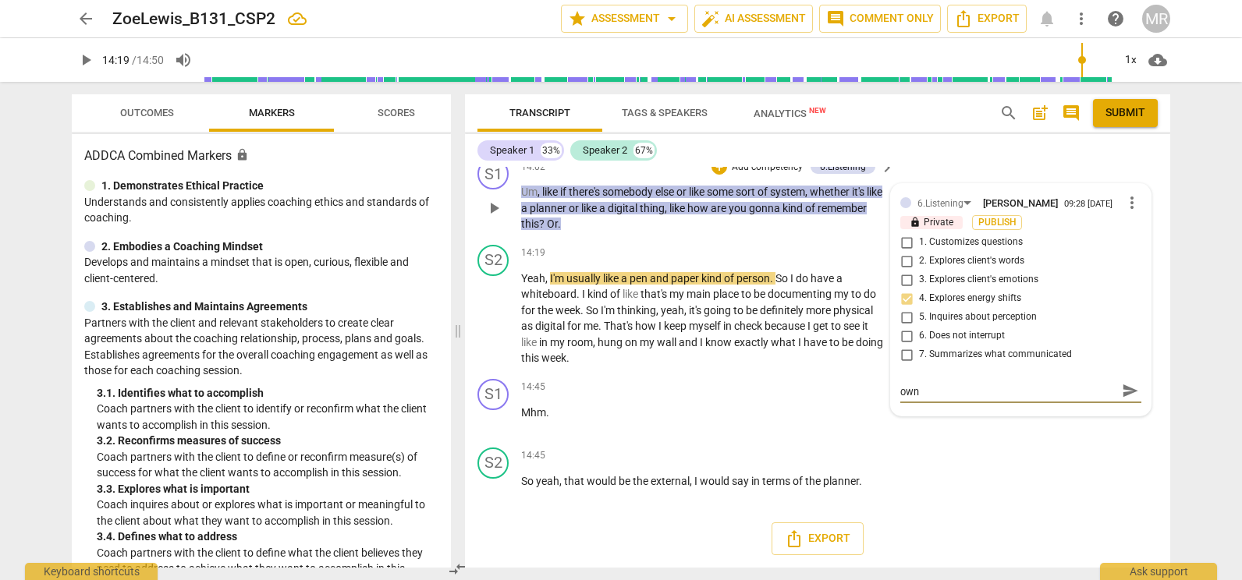
type textarea "You are searching for your client to solidify her own d"
type textarea "You are searching for your client to solidify her own de"
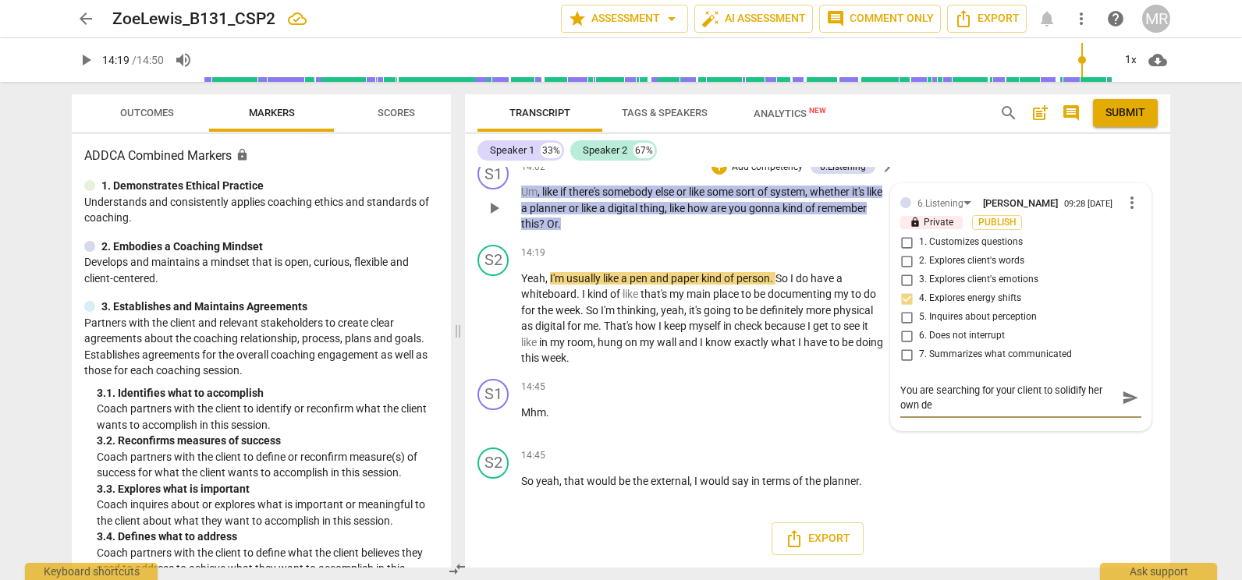
type textarea "You are searching for your client to solidify her own dec"
type textarea "You are searching for your client to solidify her own deci"
type textarea "You are searching for your client to solidify her own decis"
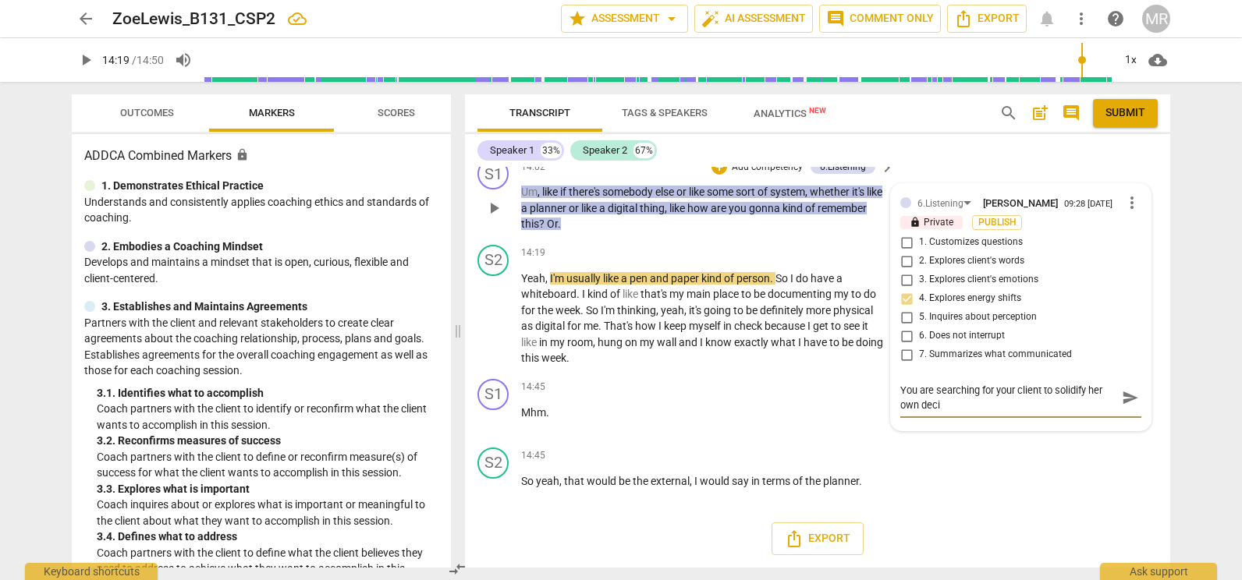
type textarea "You are searching for your client to solidify her own decis"
type textarea "You are searching for your client to solidify her own decisi"
type textarea "You are searching for your client to solidify her own decisio"
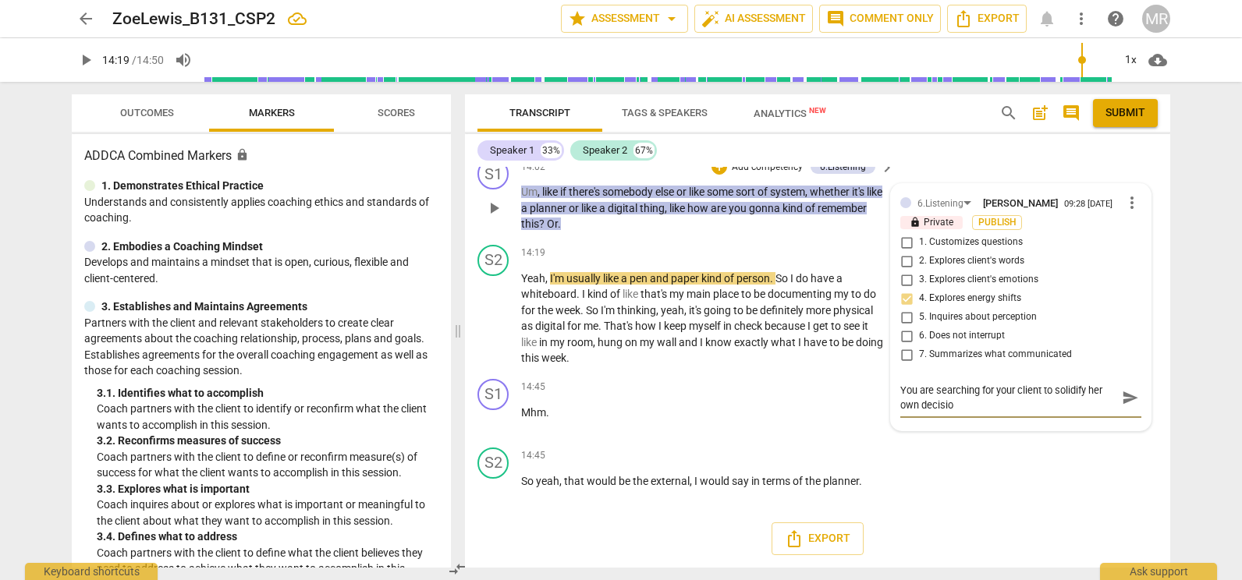
type textarea "You are searching for your client to solidify her own decision"
type textarea "You are searching for your client to solidify her own decision o"
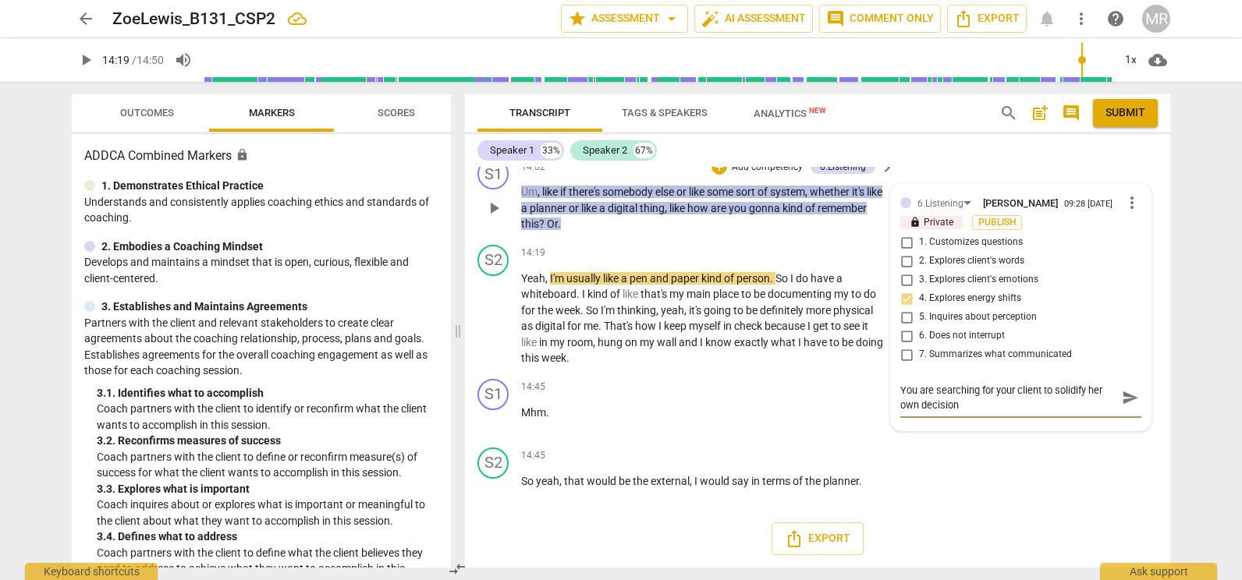
type textarea "You are searching for your client to solidify her own decision o"
type textarea "You are searching for your client to solidify her own decision of"
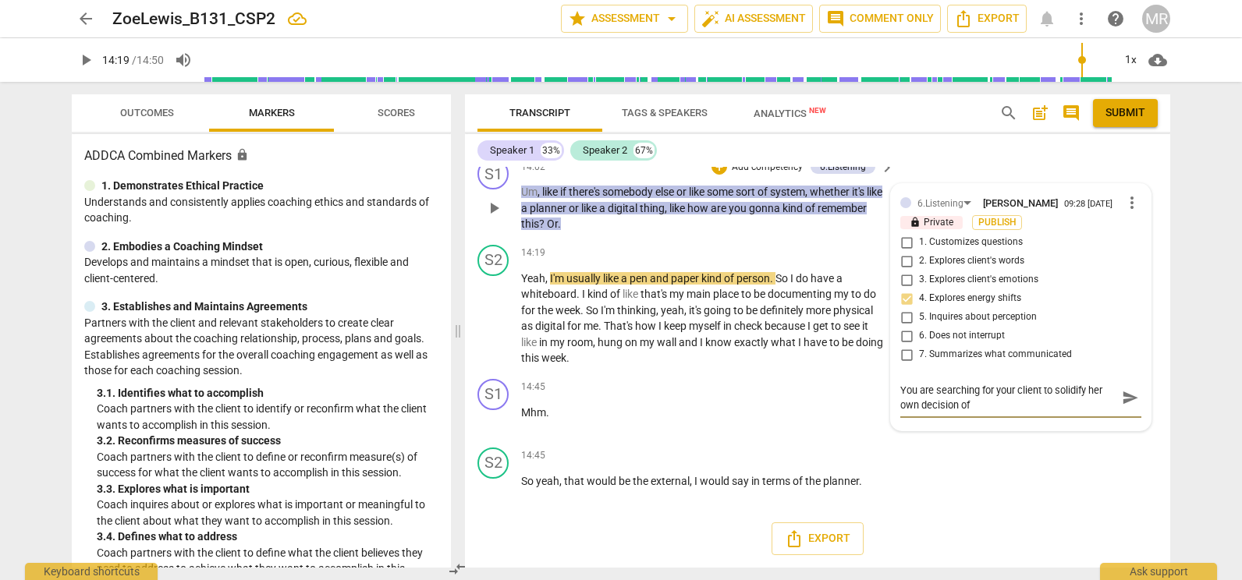
type textarea "You are searching for your client to solidify her own decision of s"
type textarea "You are searching for your client to solidify her own decision of st"
type textarea "You are searching for your client to solidify her own decision of s"
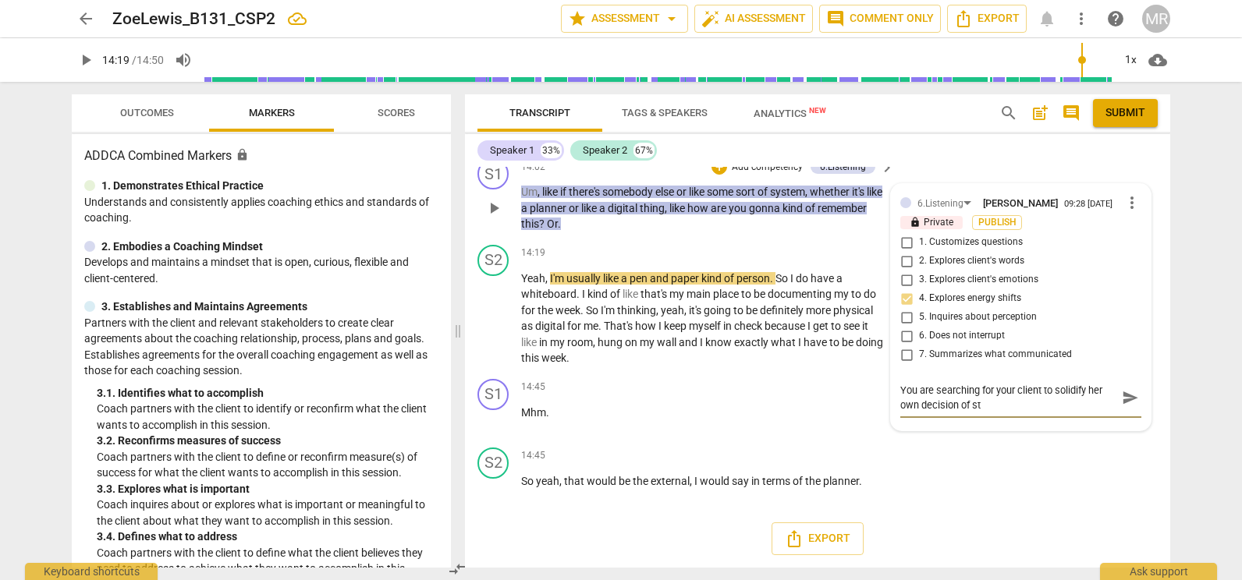
type textarea "You are searching for your client to solidify her own decision of s"
type textarea "You are searching for your client to solidify her own decision of"
type textarea "You are searching for your client to solidify her own decision of s"
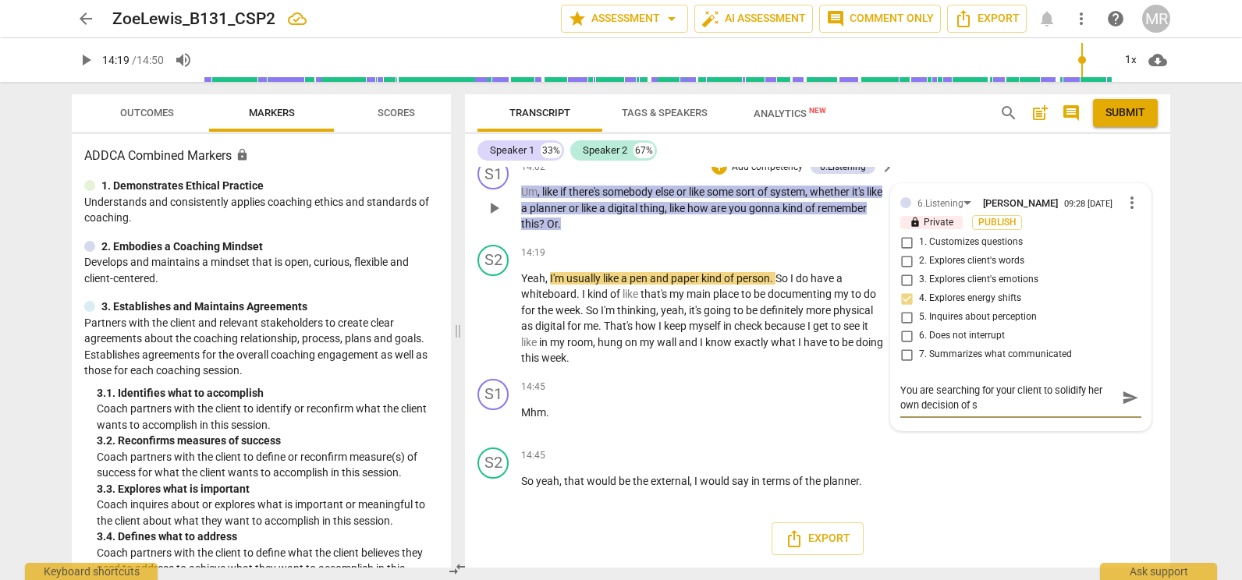
type textarea "You are searching for your client to solidify her own decision of st"
type textarea "You are searching for your client to solidify her own decision of str"
type textarea "You are searching for your client to solidify her own decision of stru"
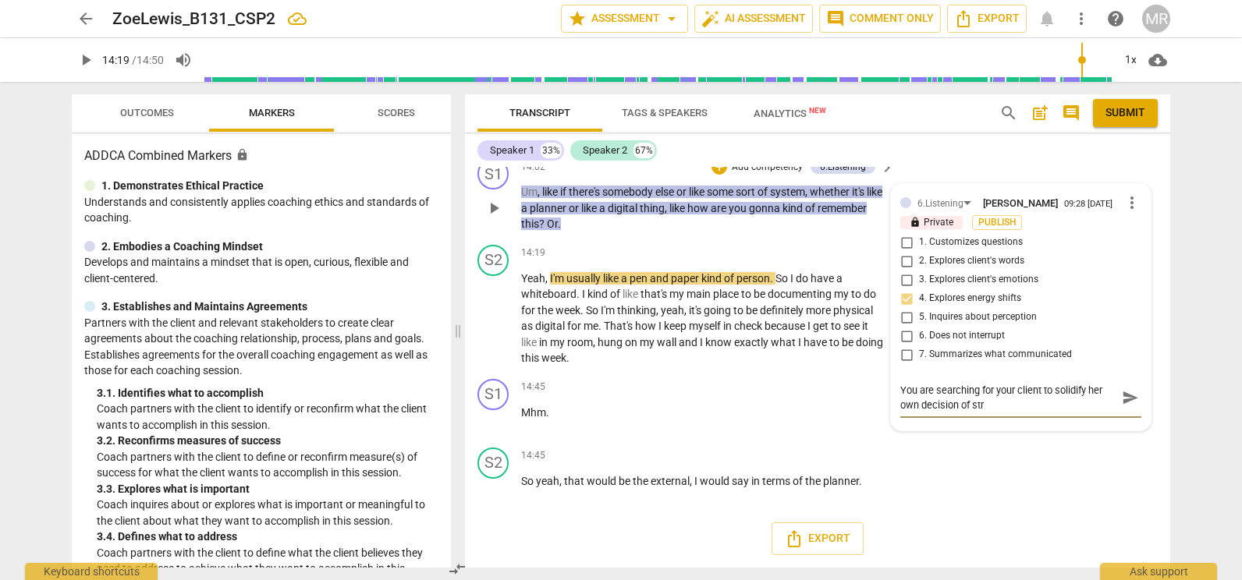
type textarea "You are searching for your client to solidify her own decision of stru"
type textarea "You are searching for your client to solidify her own decision of [PERSON_NAME]"
type textarea "You are searching for your client to solidify her own decision of struct"
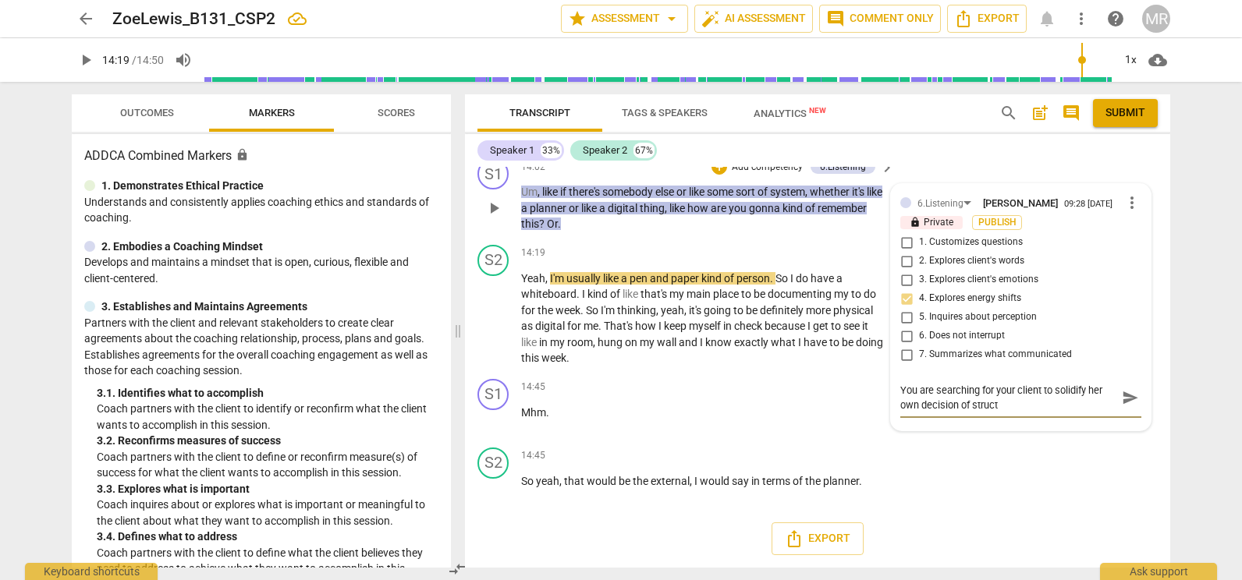
type textarea "You are searching for your client to solidify her own decision of structu"
type textarea "You are searching for your client to solidify her own decision of structur"
type textarea "You are searching for your client to solidify her own decision of structuri"
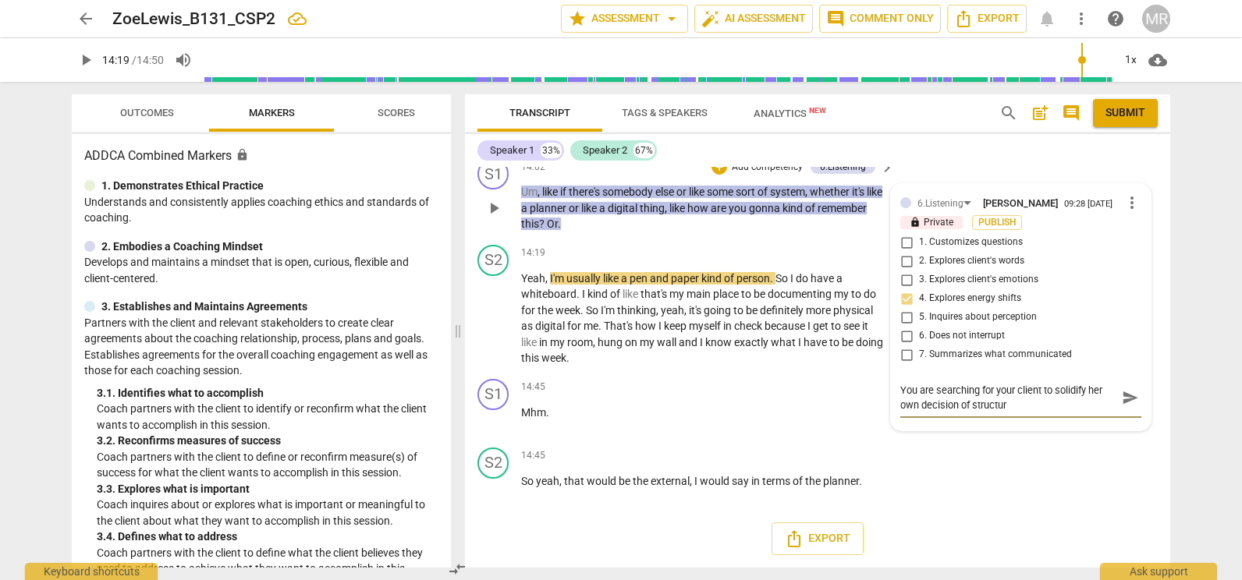
type textarea "You are searching for your client to solidify her own decision of structuri"
type textarea "You are searching for your client to solidify her own decision of [PERSON_NAME]"
type textarea "You are searching for your client to solidify her own decision of structuring"
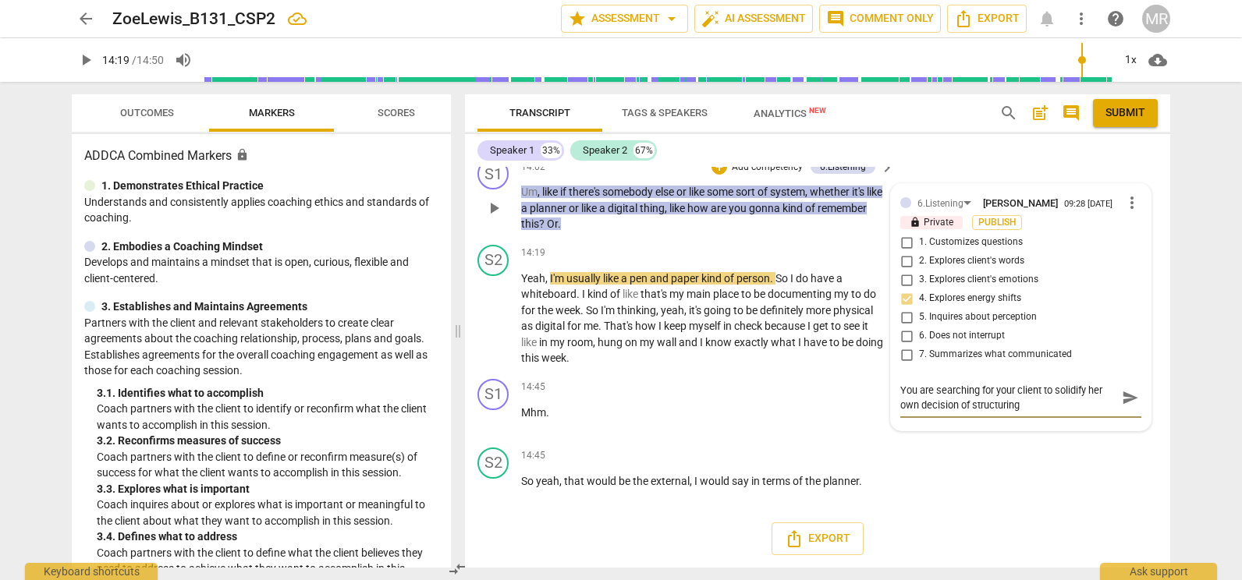
type textarea "You are searching for your client to solidify her own decision of structuring"
type textarea "You are searching for your client to solidify her own decision of structuring h"
type textarea "You are searching for your client to solidify her own decision of structuring he"
type textarea "You are searching for your client to solidify her own decision of structuring h…"
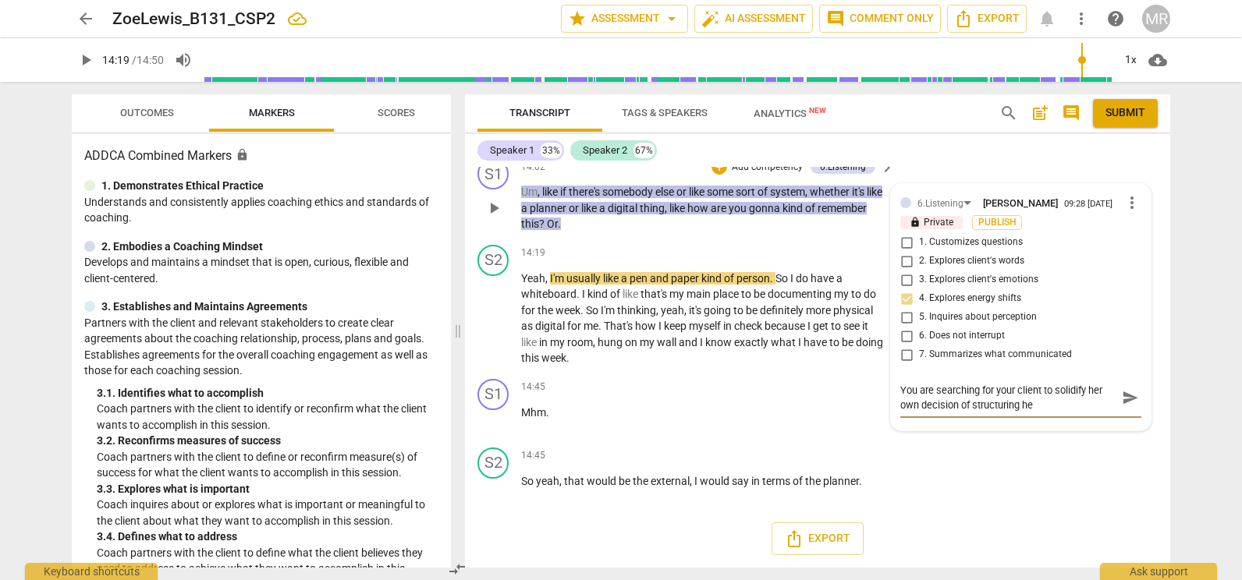
type textarea "You are searching for your client to solidify her own decision of structuring h…"
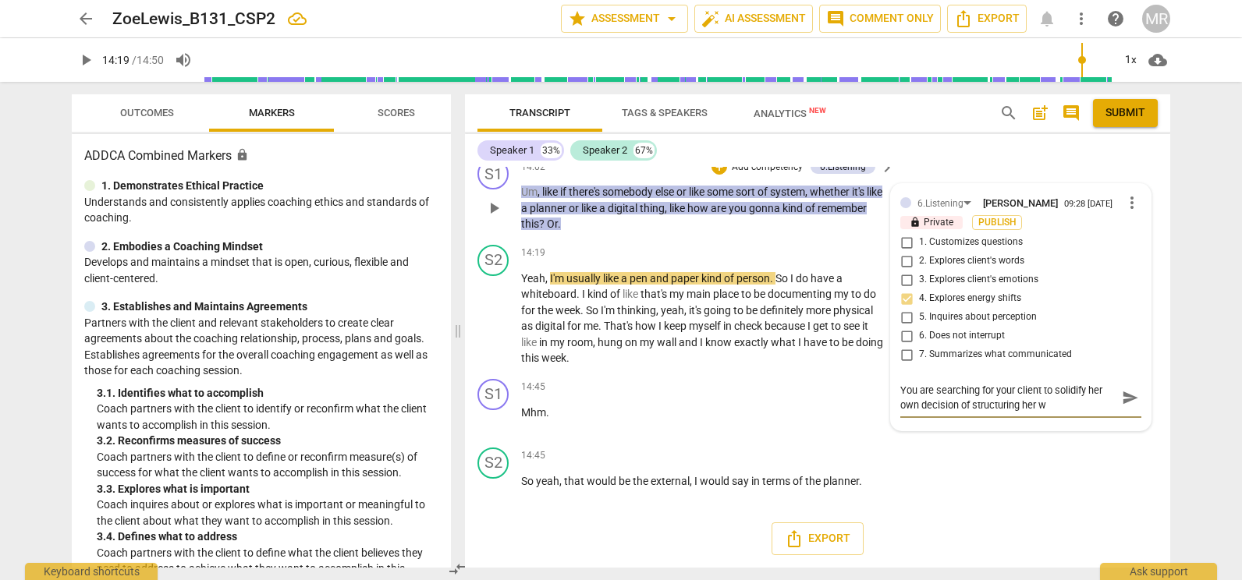
type textarea "You are searching for your client to solidify her own decision of structuring h…"
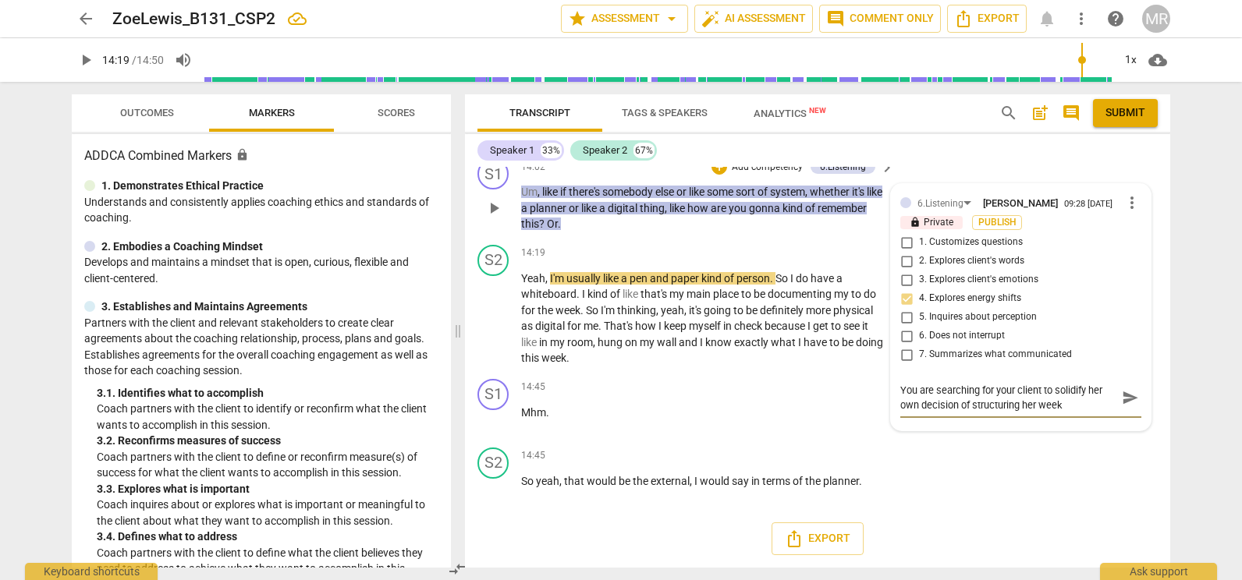
type textarea "You are searching for your client to solidify her own decision of structuring h…"
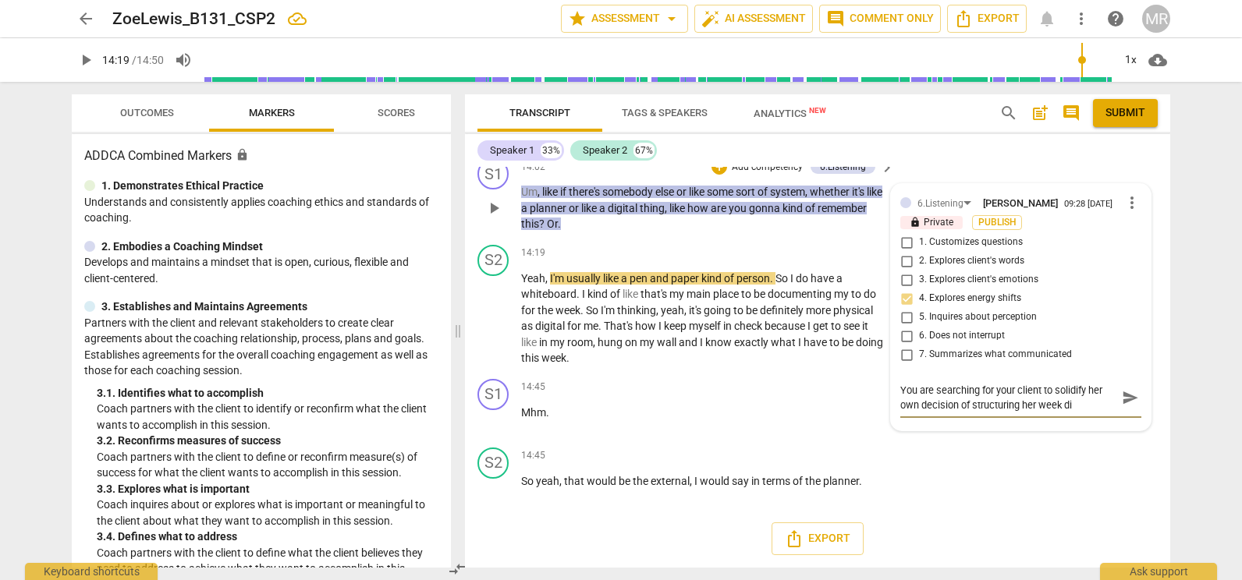
type textarea "You are searching for your client to solidify her own decision of structuring h…"
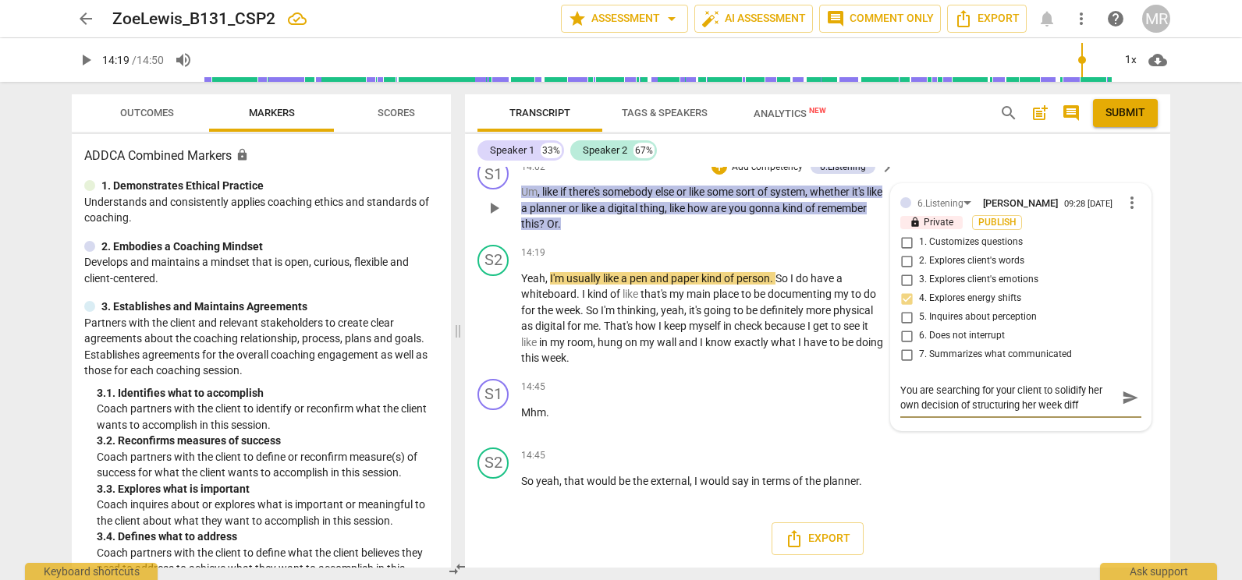
type textarea "You are searching for your client to solidify her own decision of structuring h…"
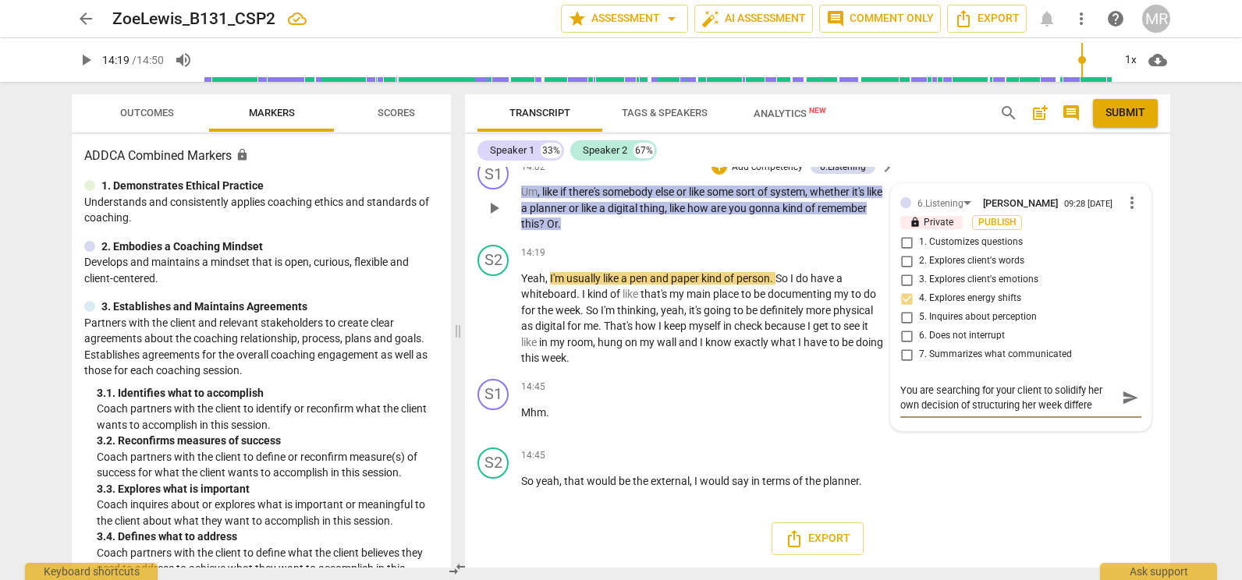
type textarea "You are searching for your client to solidify her own decision of structuring h…"
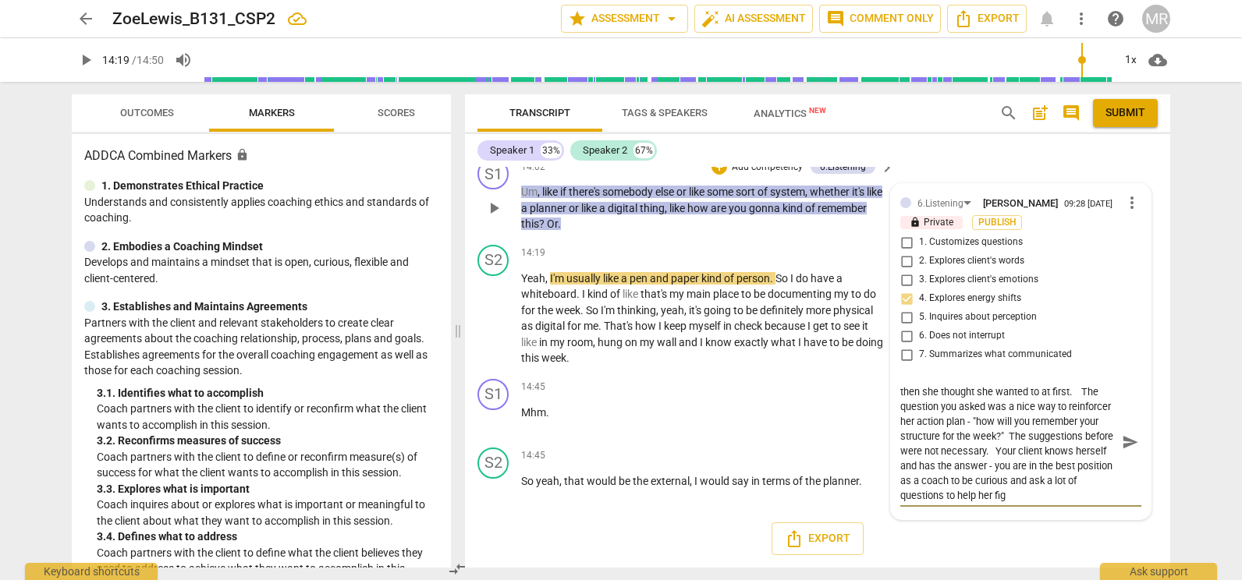
scroll to position [43, 0]
click at [494, 311] on span "play_arrow" at bounding box center [493, 319] width 19 height 19
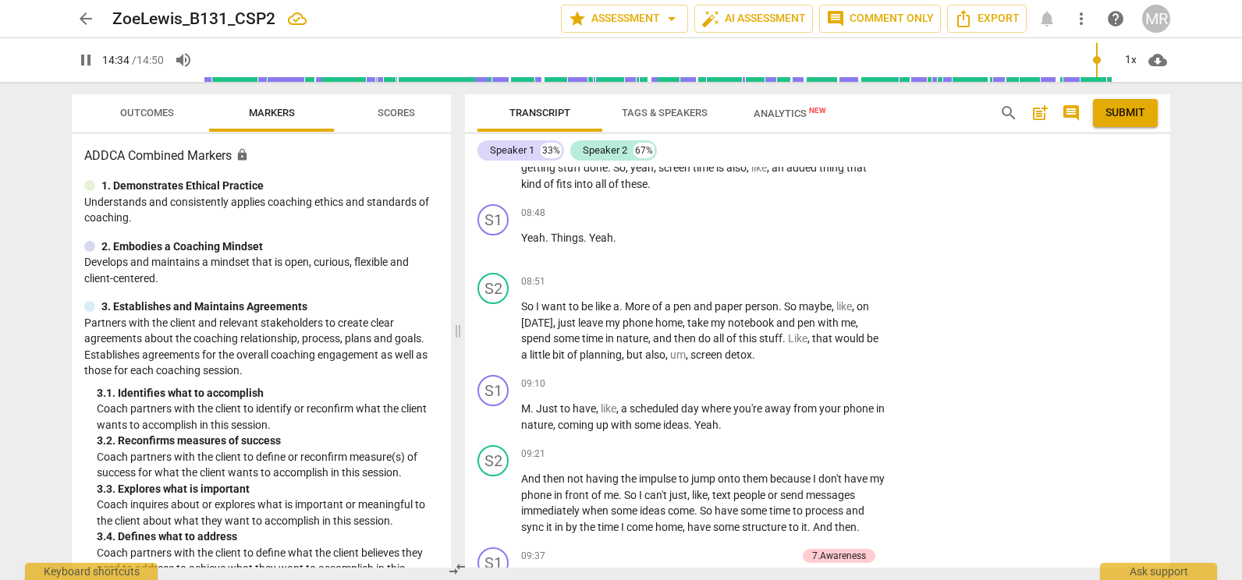
scroll to position [0, 0]
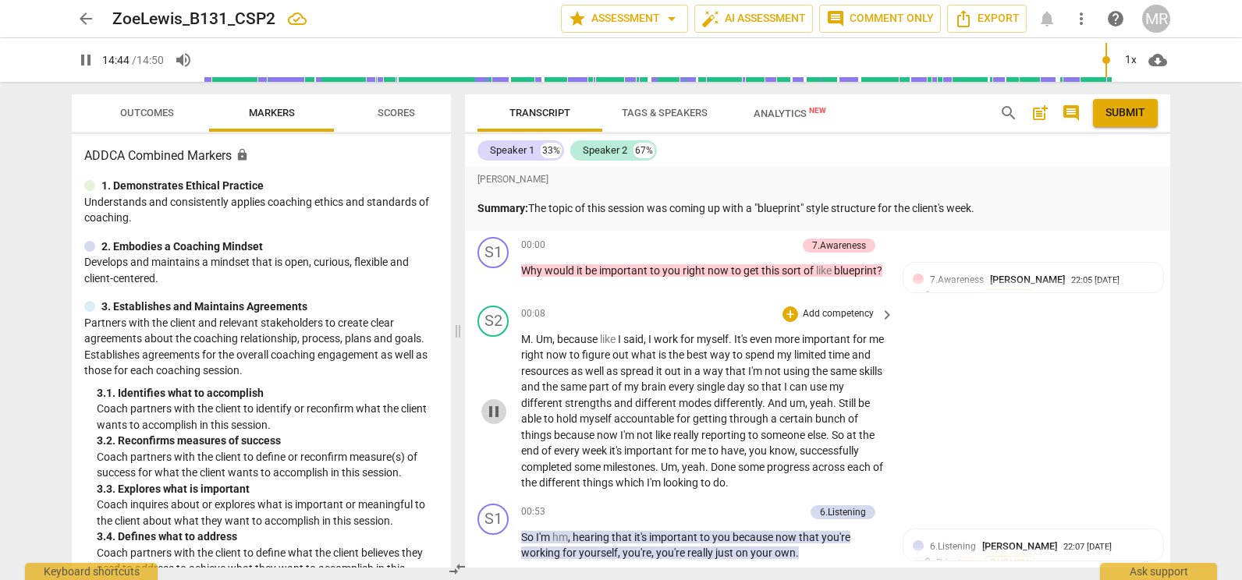
click at [493, 424] on button "pause" at bounding box center [493, 411] width 25 height 25
